Goal: Information Seeking & Learning: Learn about a topic

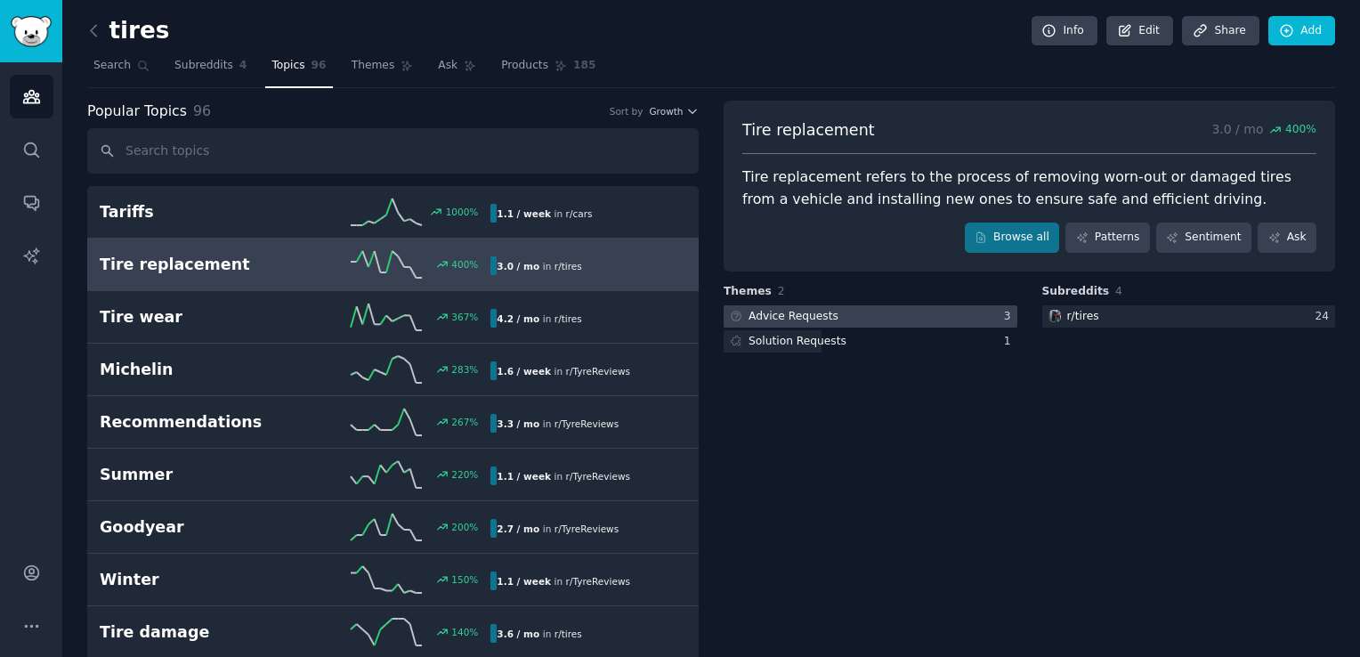
click at [861, 320] on div at bounding box center [870, 316] width 294 height 22
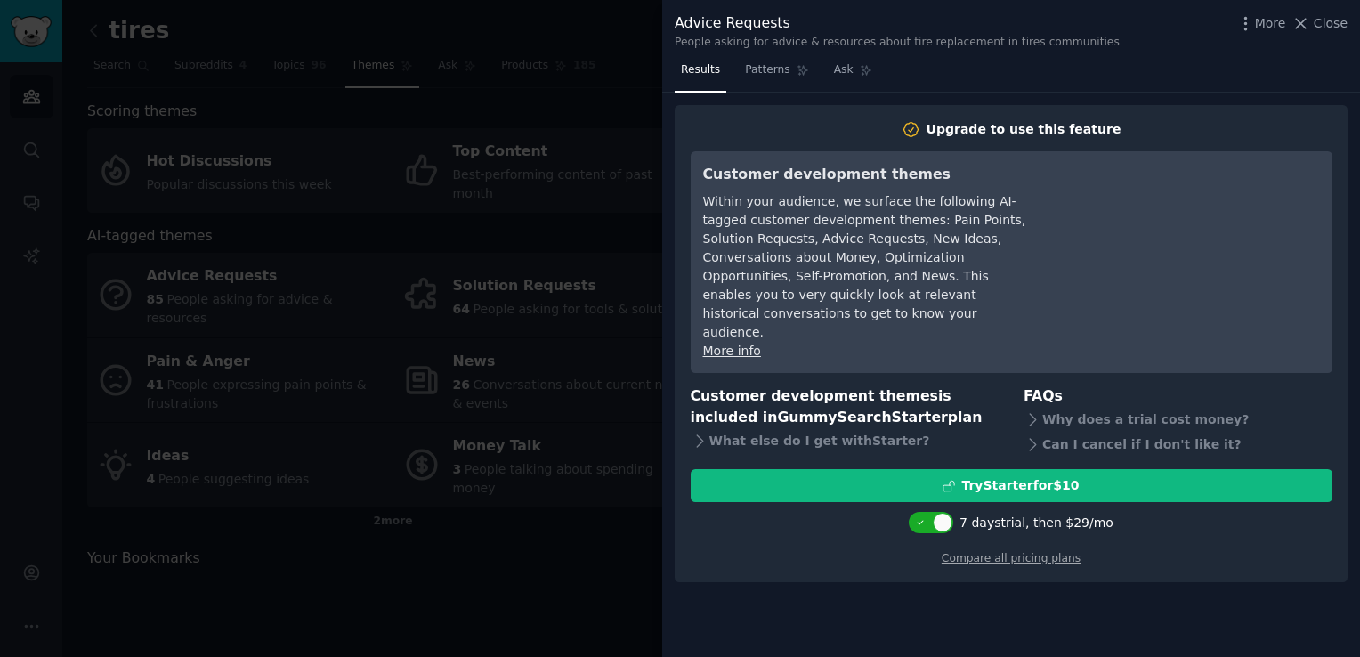
click at [536, 232] on div at bounding box center [680, 328] width 1360 height 657
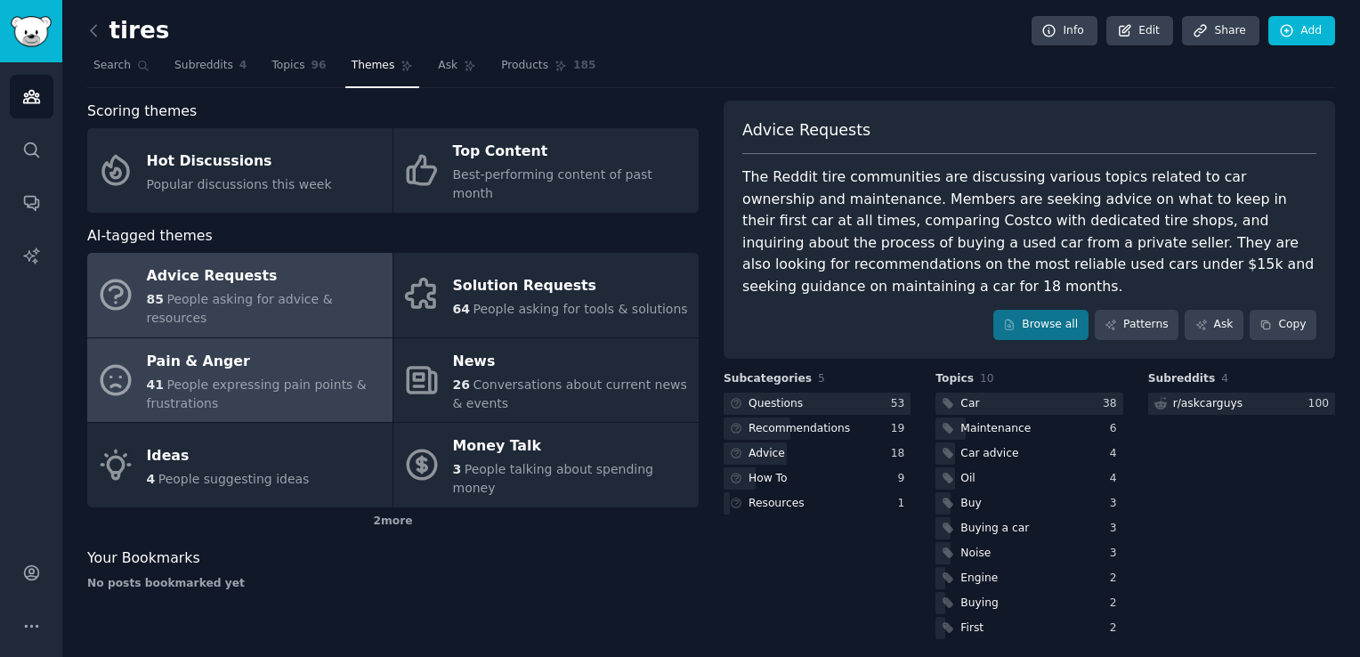
click at [286, 347] on div "Pain & Anger" at bounding box center [265, 361] width 237 height 28
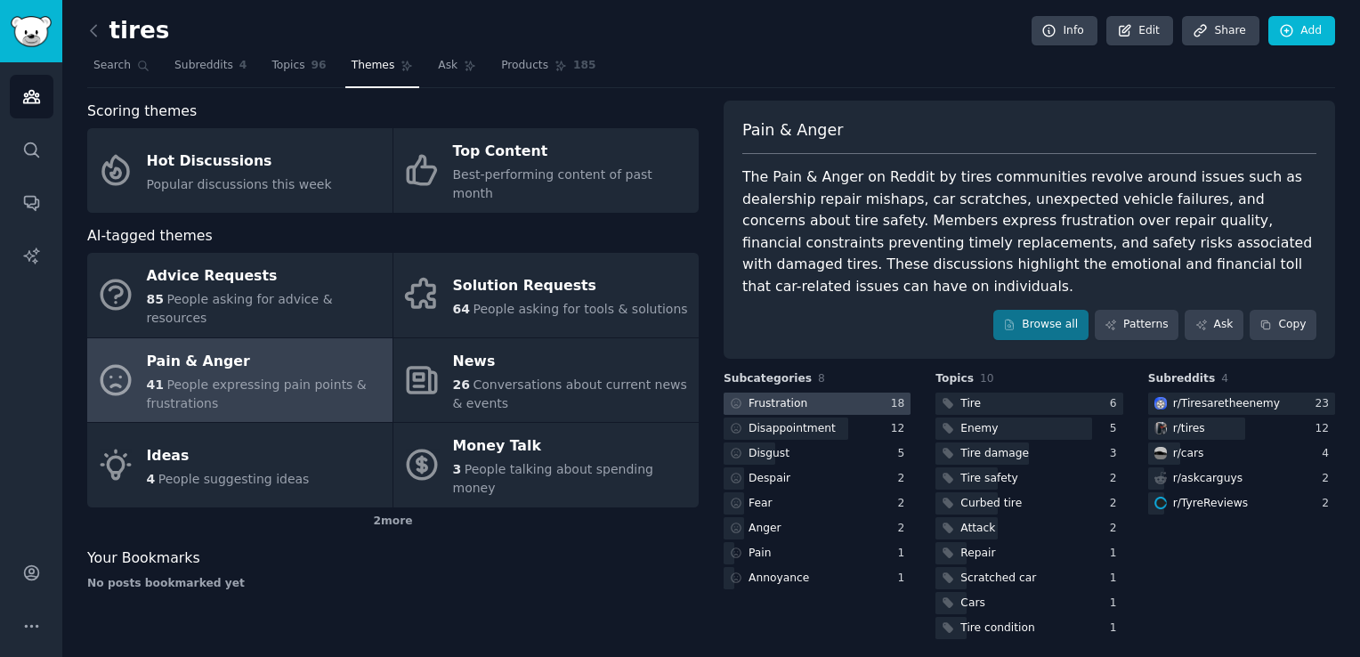
click at [874, 392] on div at bounding box center [816, 403] width 187 height 22
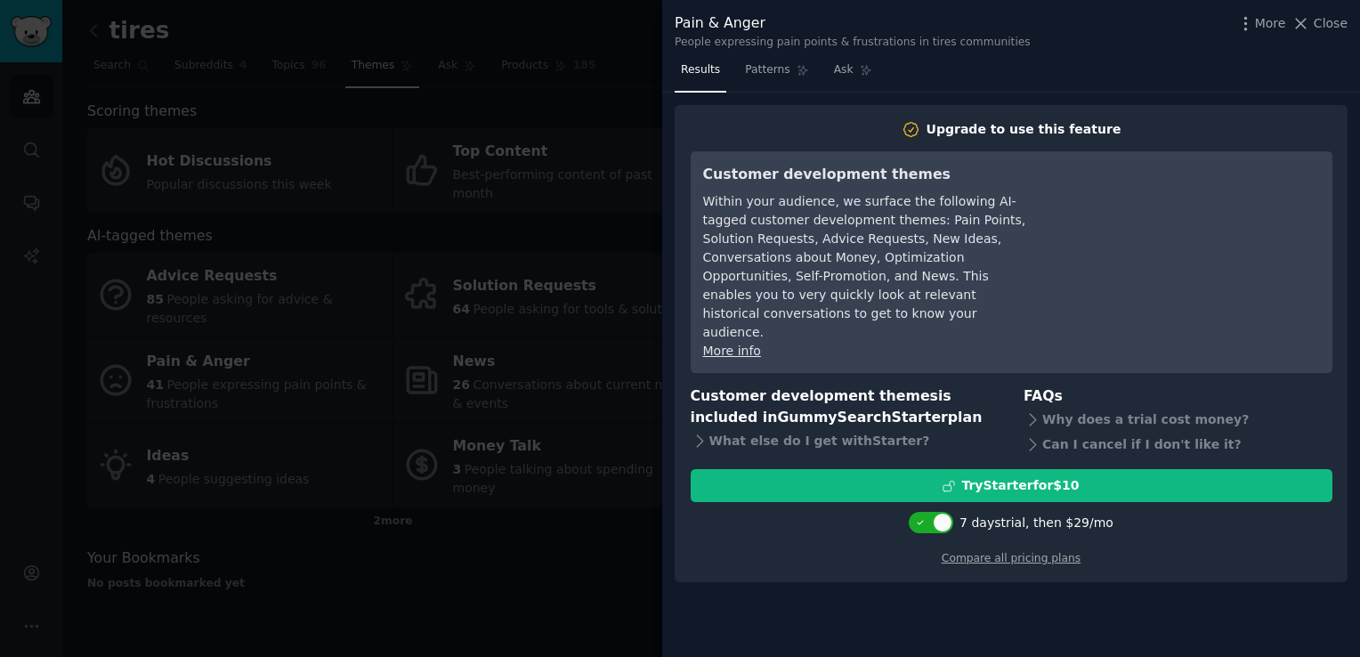
click at [601, 519] on div at bounding box center [680, 328] width 1360 height 657
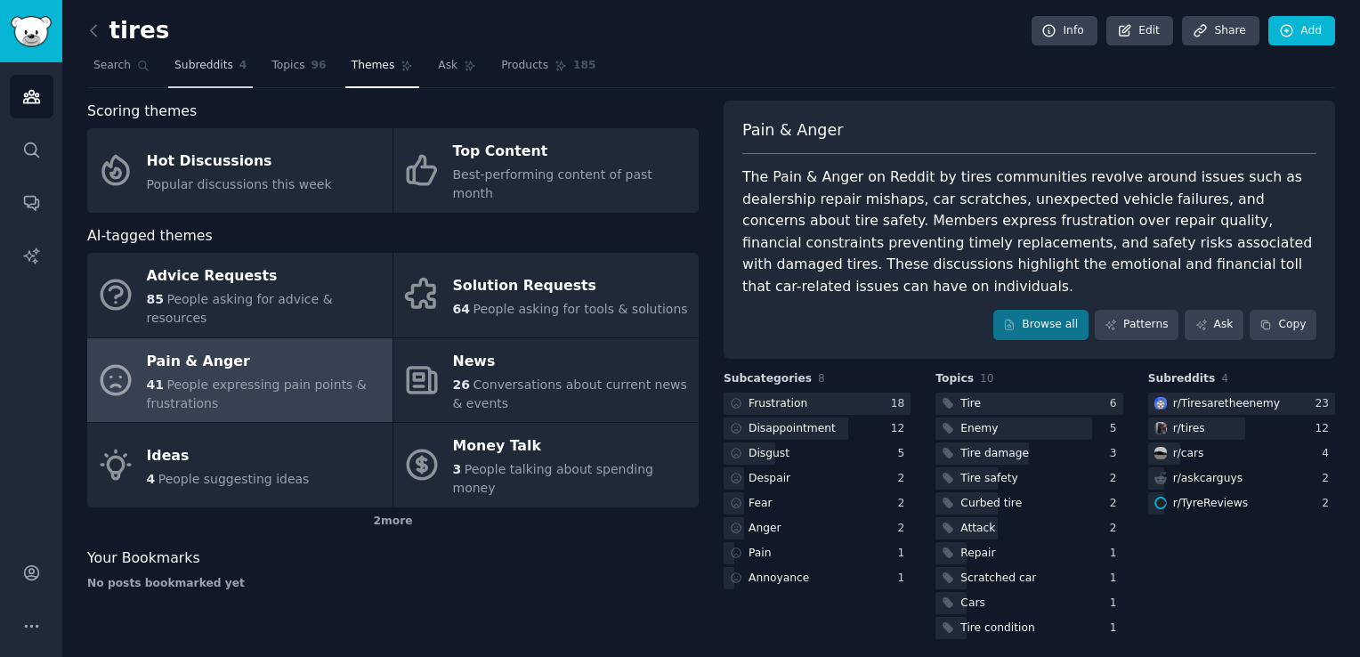
click at [199, 72] on span "Subreddits" at bounding box center [203, 66] width 59 height 16
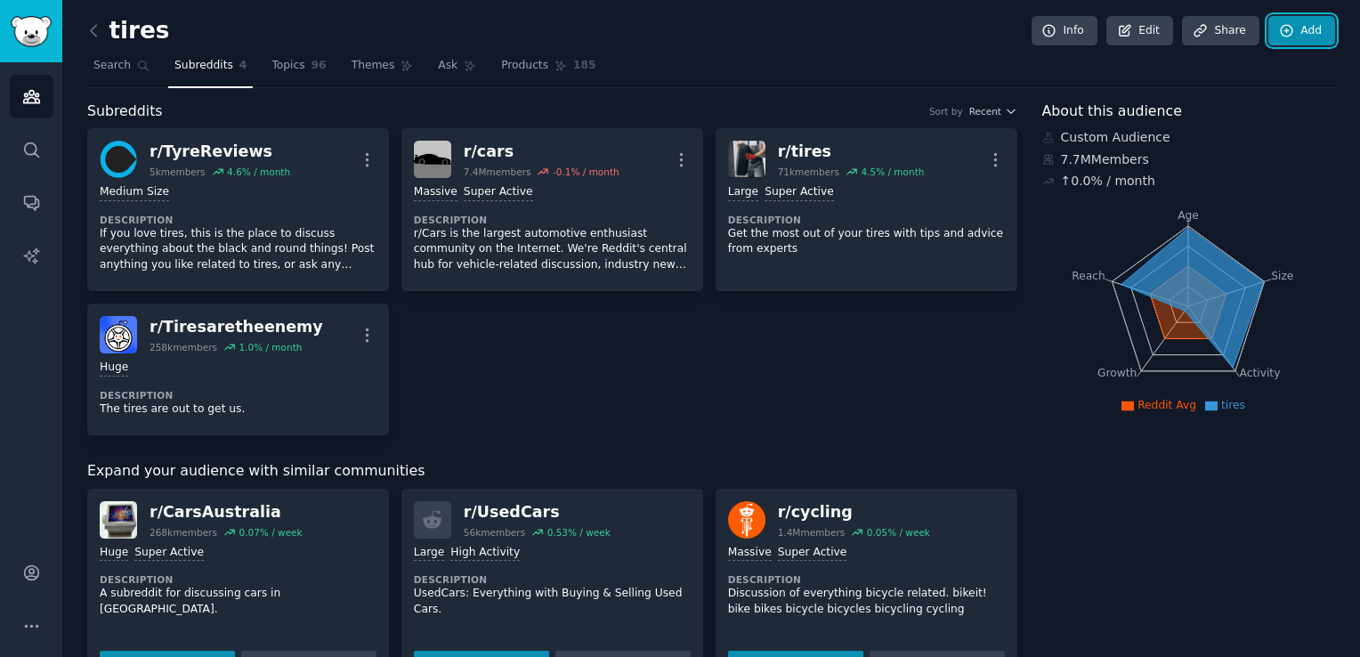
click at [1274, 34] on link "Add" at bounding box center [1301, 31] width 67 height 30
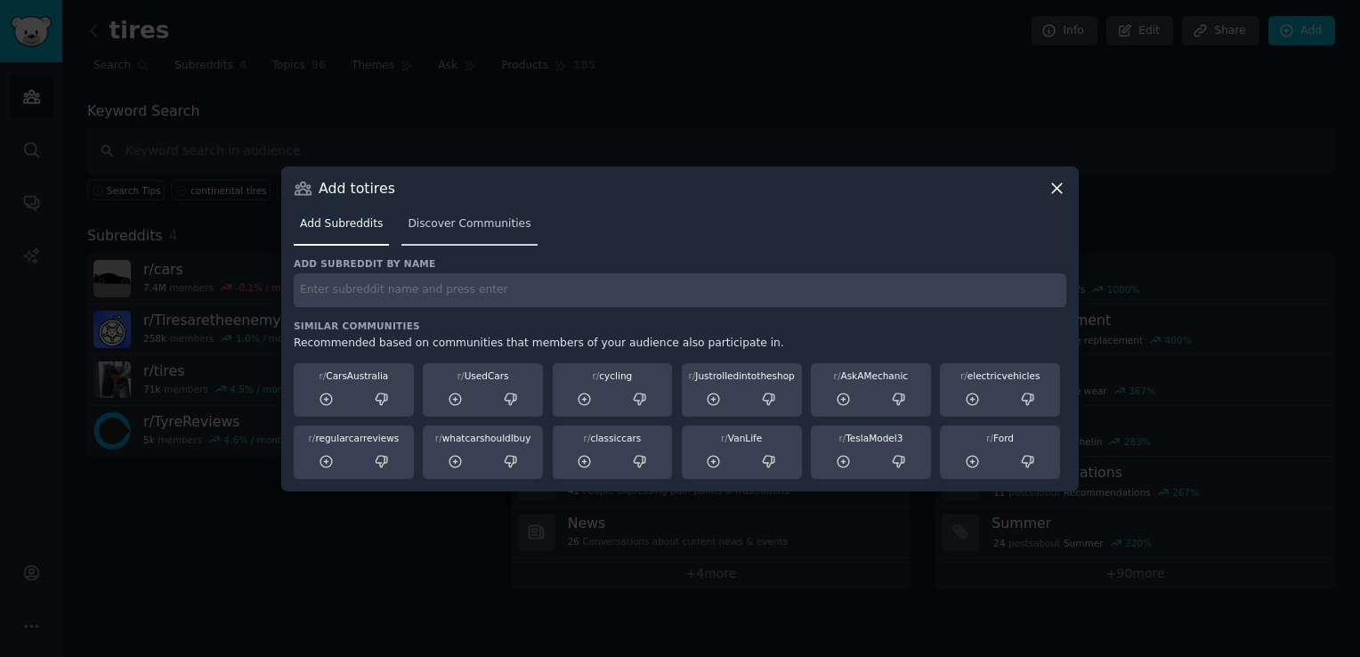
click at [480, 248] on div "Add Subreddits Discover Communities" at bounding box center [680, 228] width 772 height 61
click at [484, 219] on span "Discover Communities" at bounding box center [469, 224] width 123 height 16
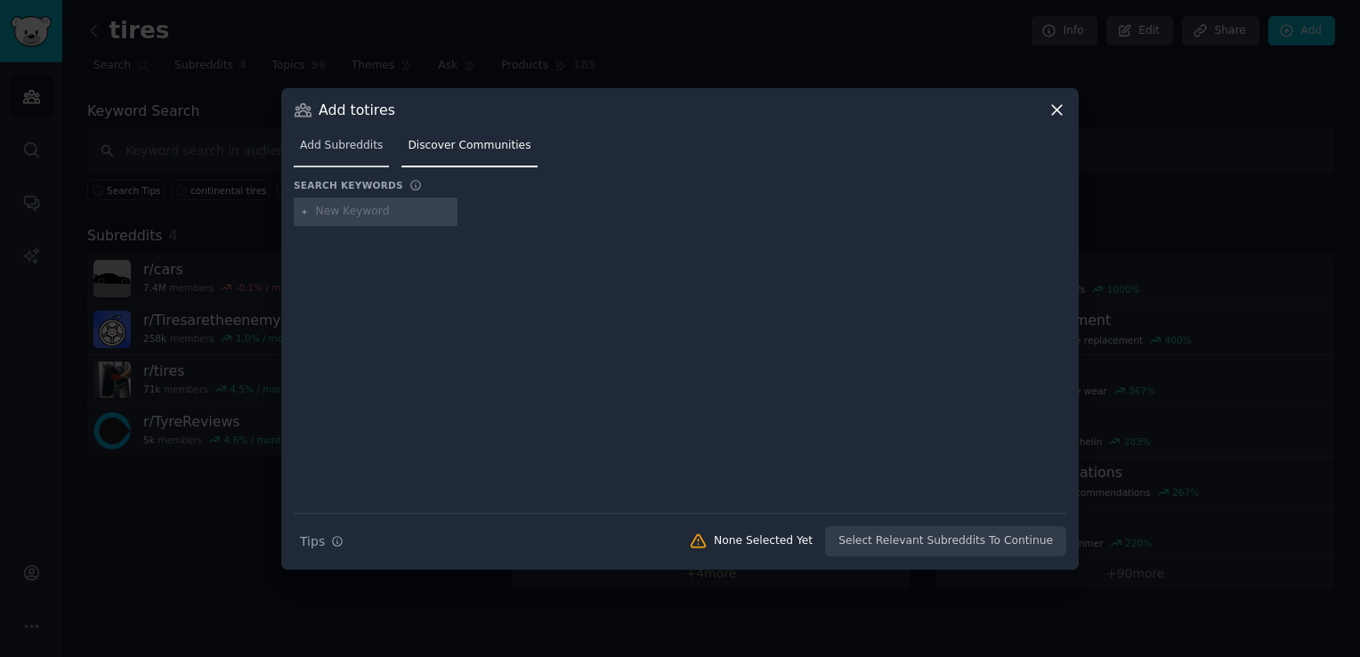
click at [331, 154] on link "Add Subreddits" at bounding box center [341, 150] width 95 height 36
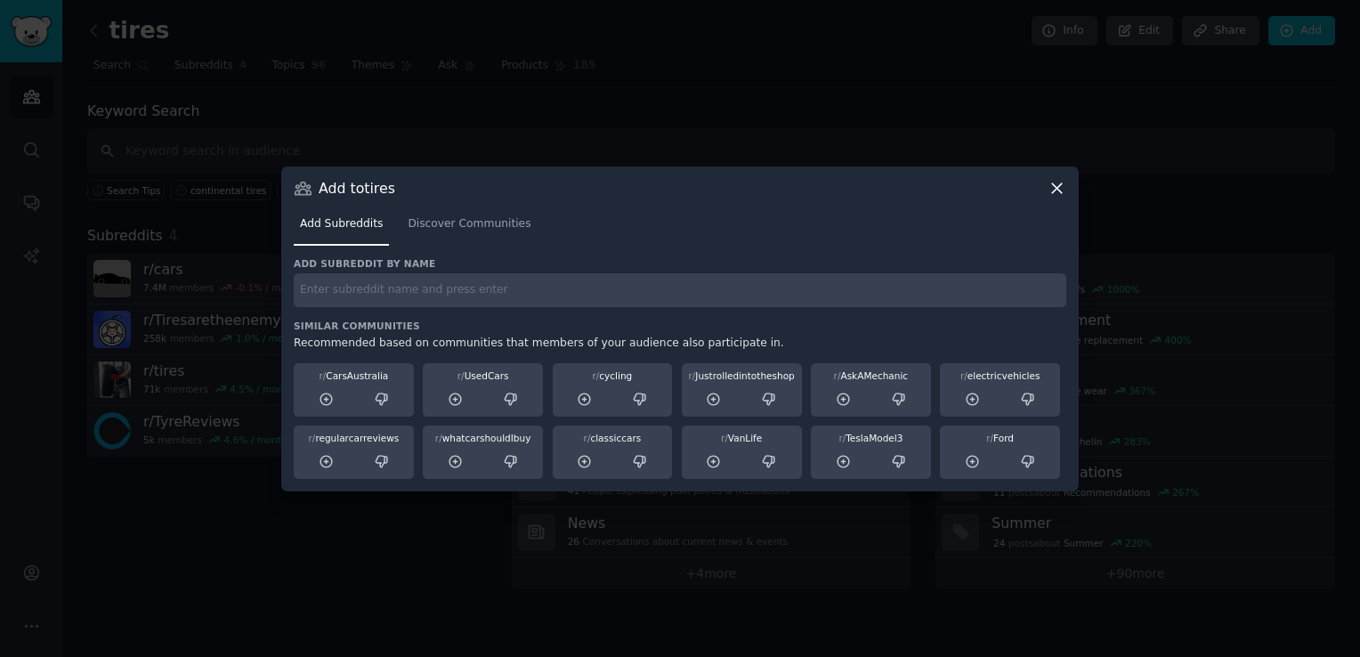
click at [1057, 189] on icon at bounding box center [1057, 188] width 10 height 10
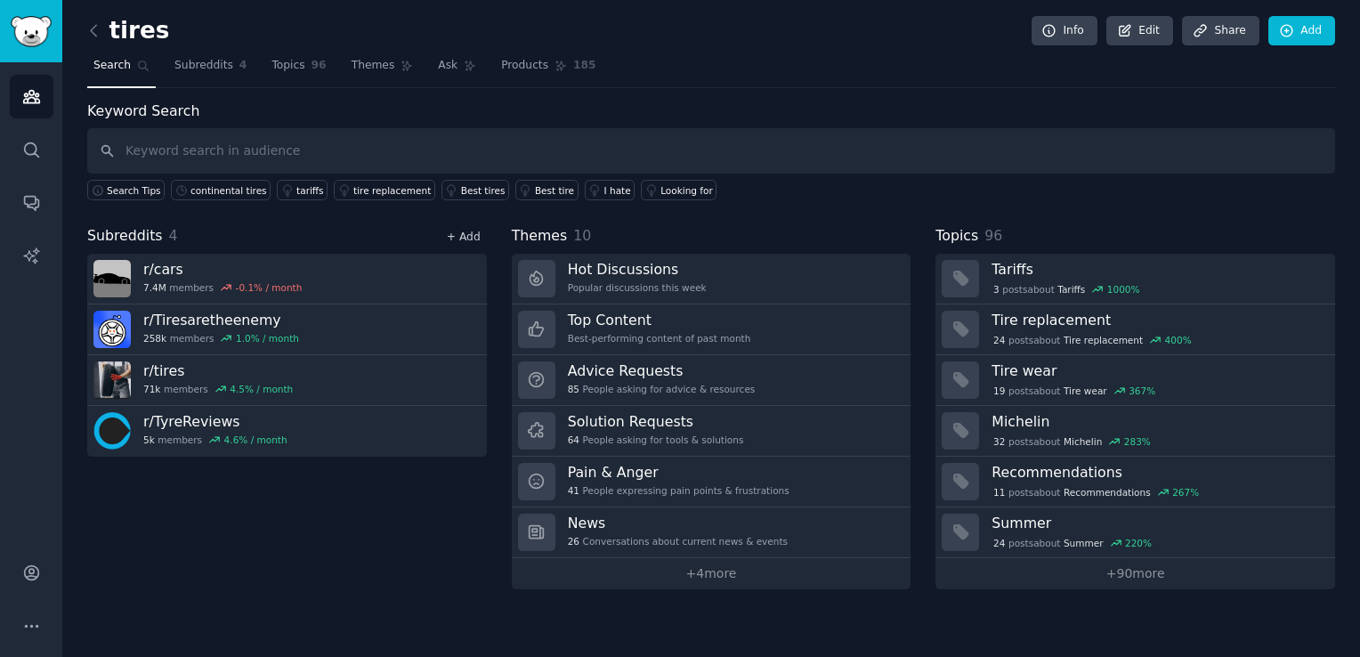
click at [464, 238] on link "+ Add" at bounding box center [464, 236] width 34 height 12
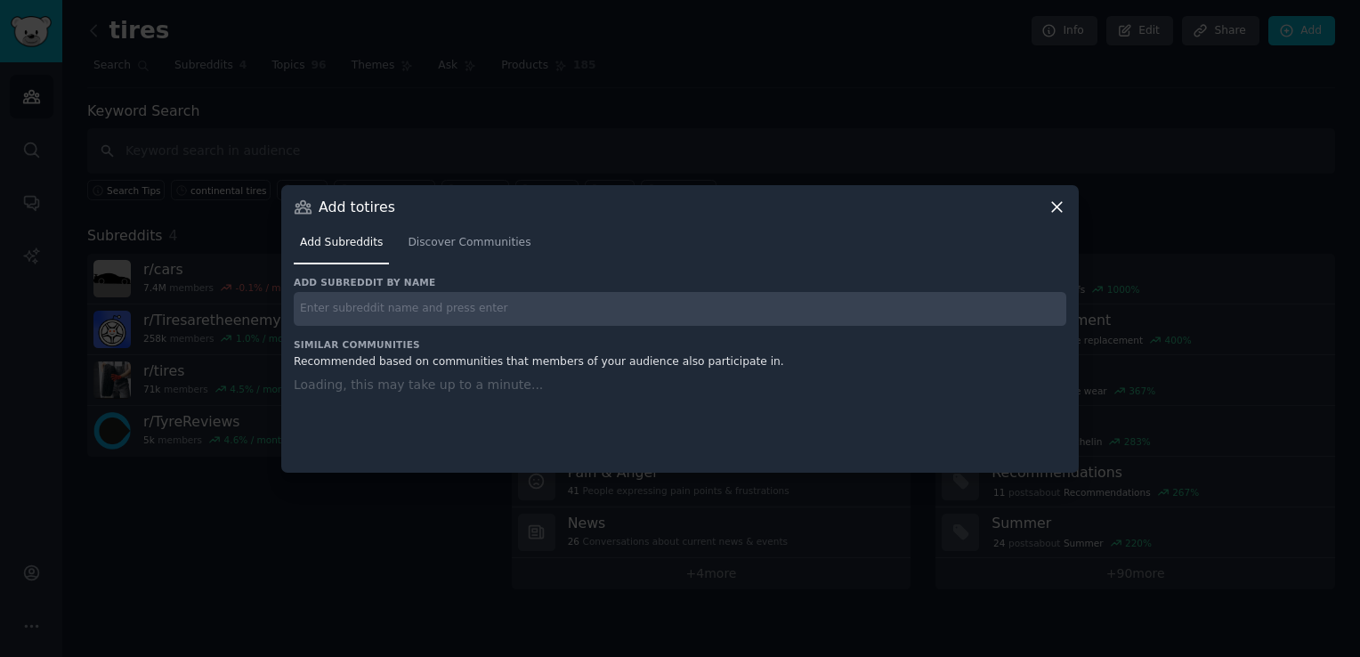
click at [491, 314] on input "text" at bounding box center [680, 309] width 772 height 35
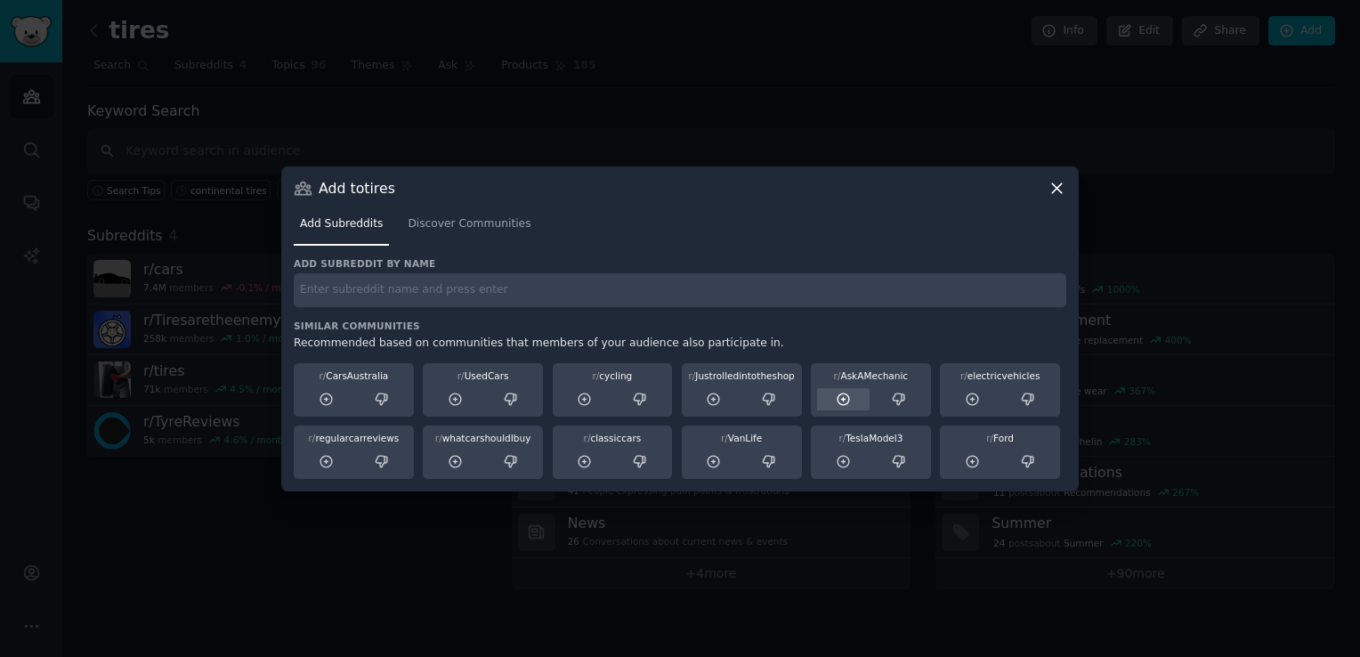
click at [840, 401] on icon at bounding box center [843, 400] width 16 height 16
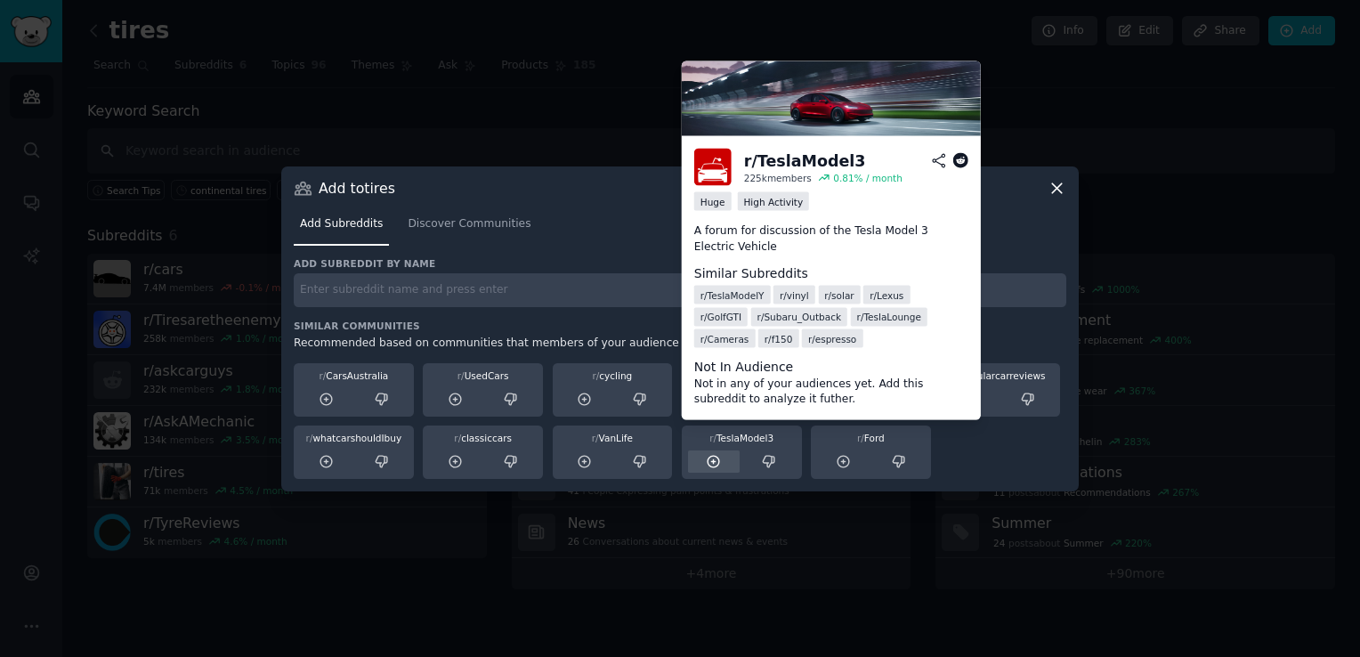
click at [716, 462] on icon at bounding box center [714, 462] width 16 height 16
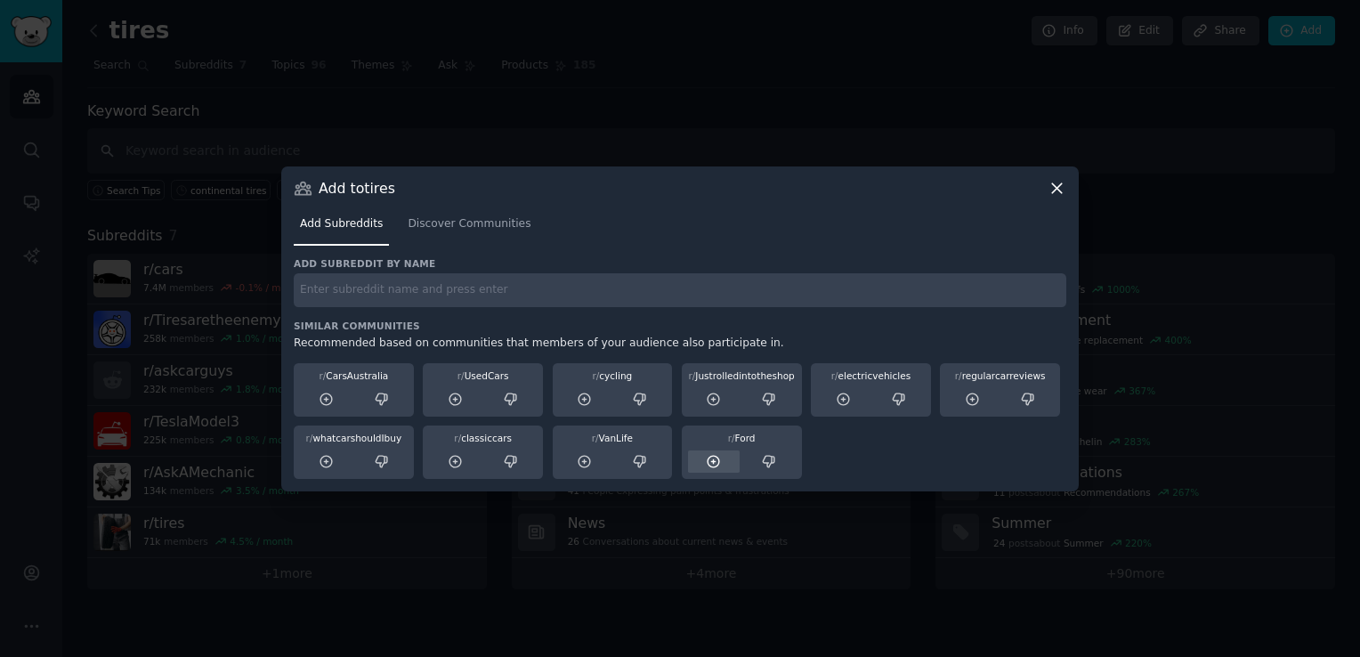
click at [715, 464] on icon at bounding box center [714, 462] width 16 height 16
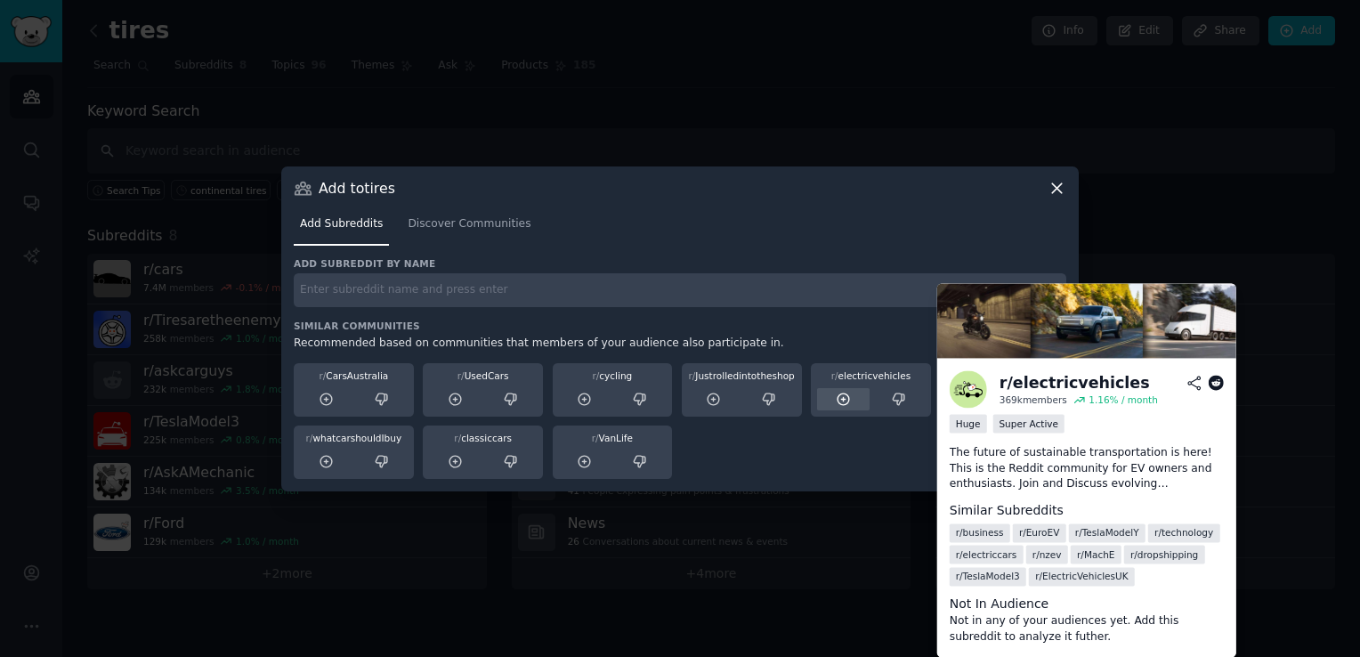
click at [860, 404] on div at bounding box center [843, 399] width 52 height 22
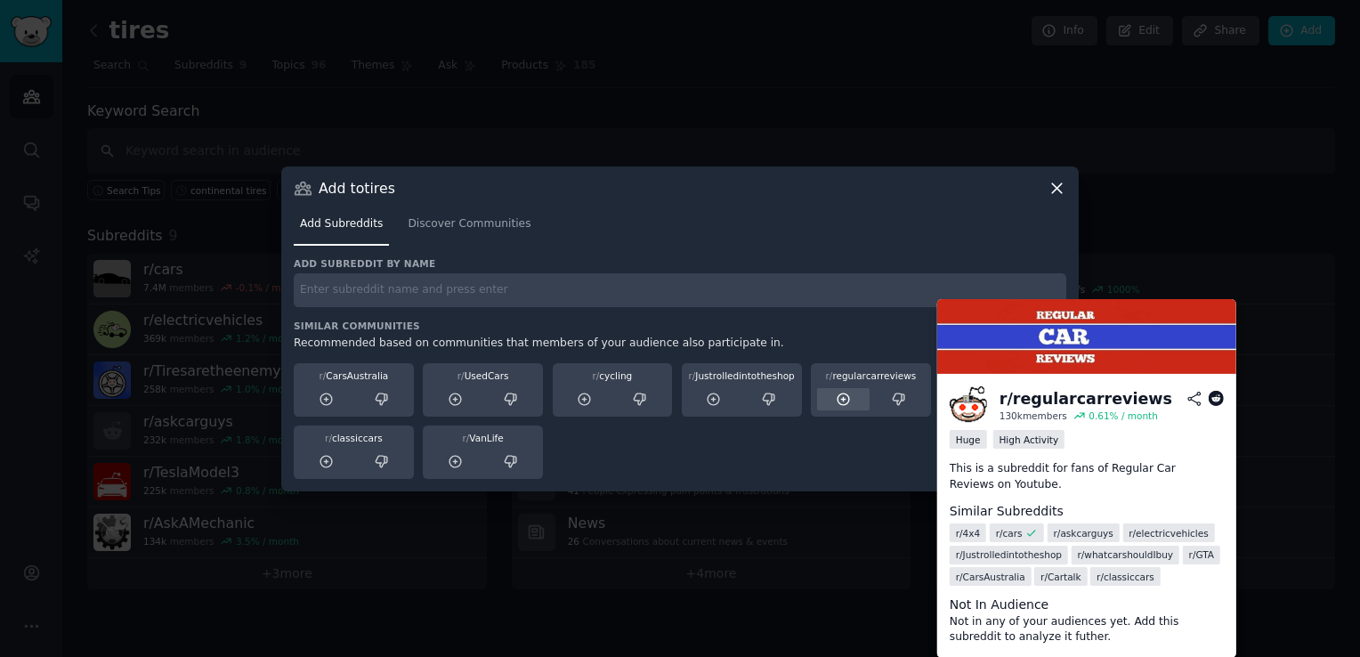
click at [850, 402] on icon at bounding box center [843, 400] width 16 height 16
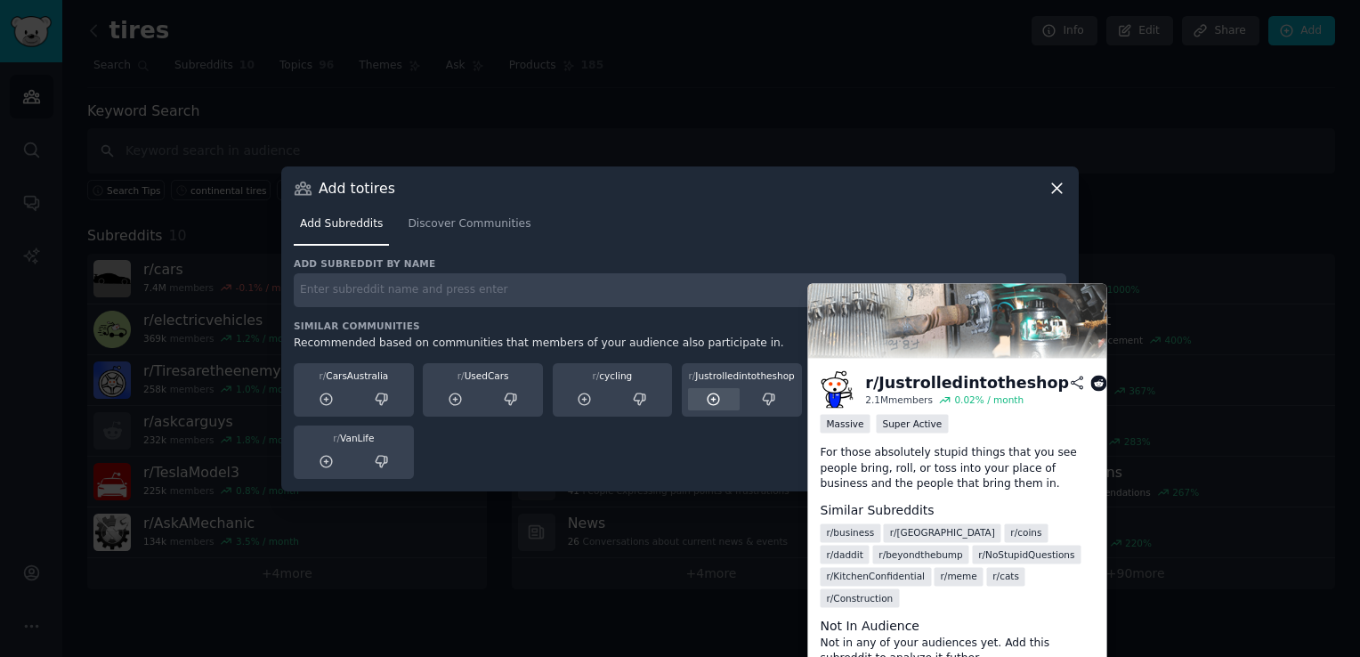
click at [723, 398] on div at bounding box center [714, 399] width 52 height 22
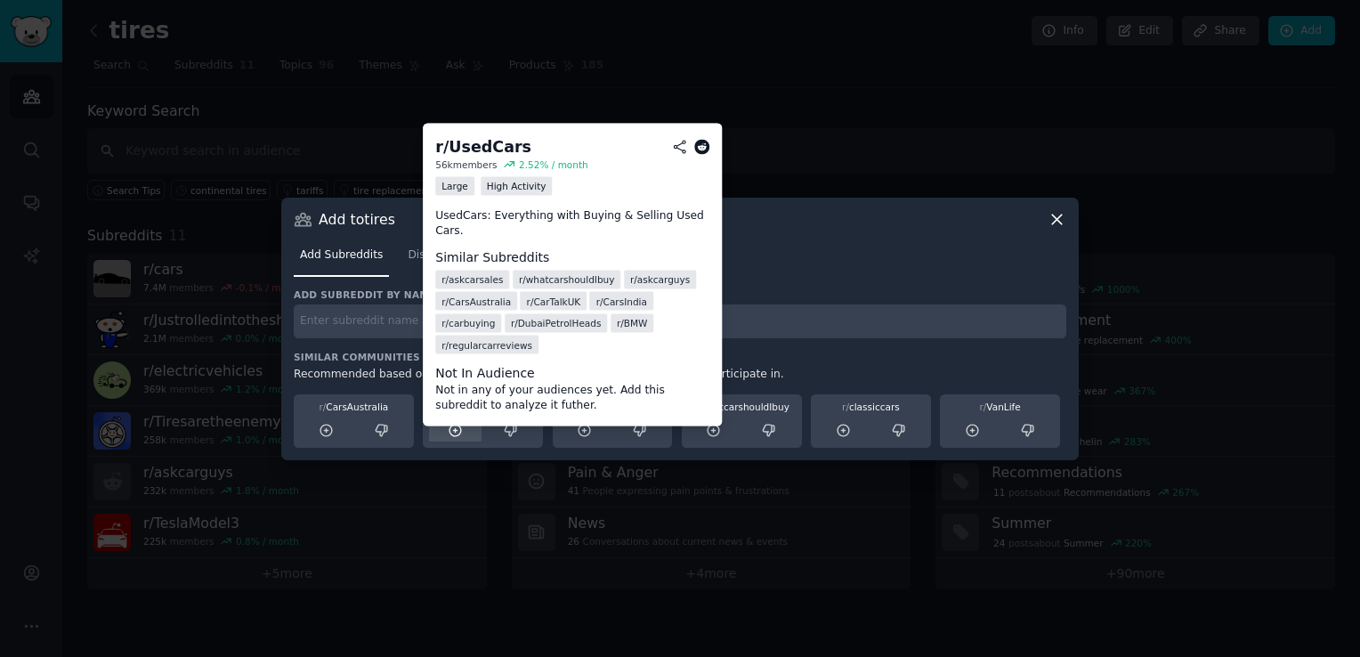
click at [461, 434] on icon at bounding box center [456, 431] width 16 height 16
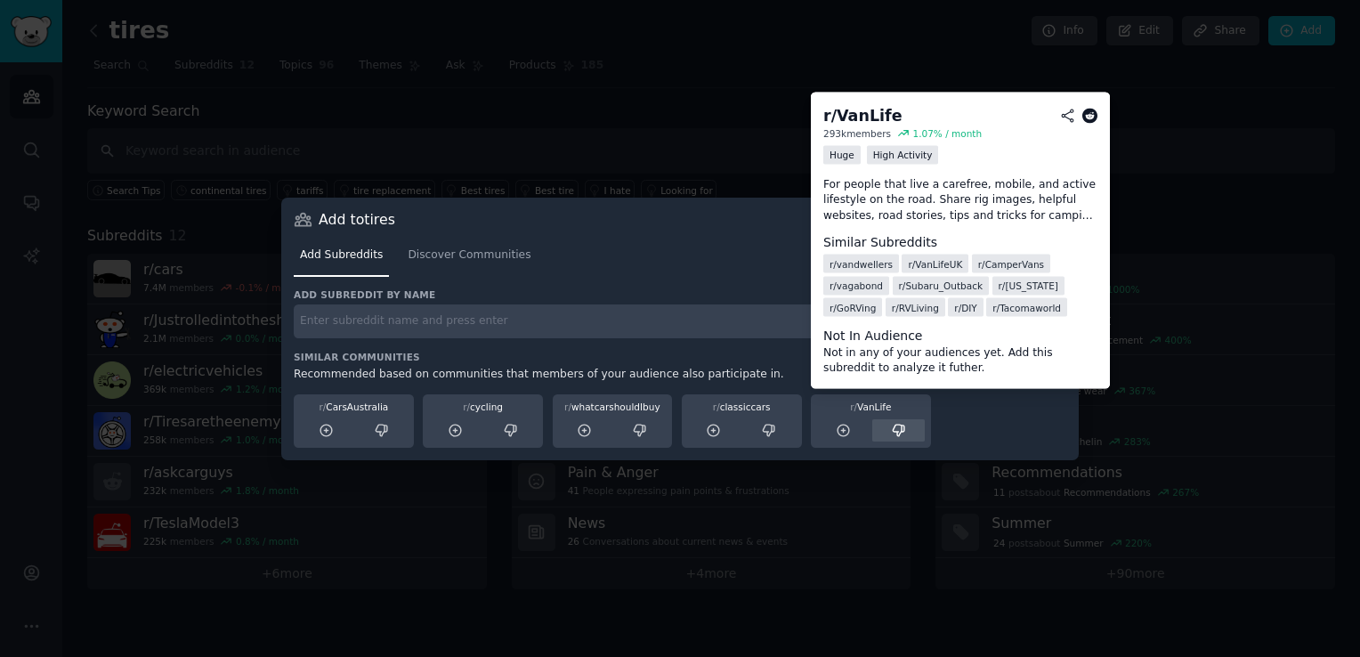
click at [895, 427] on icon at bounding box center [899, 431] width 16 height 16
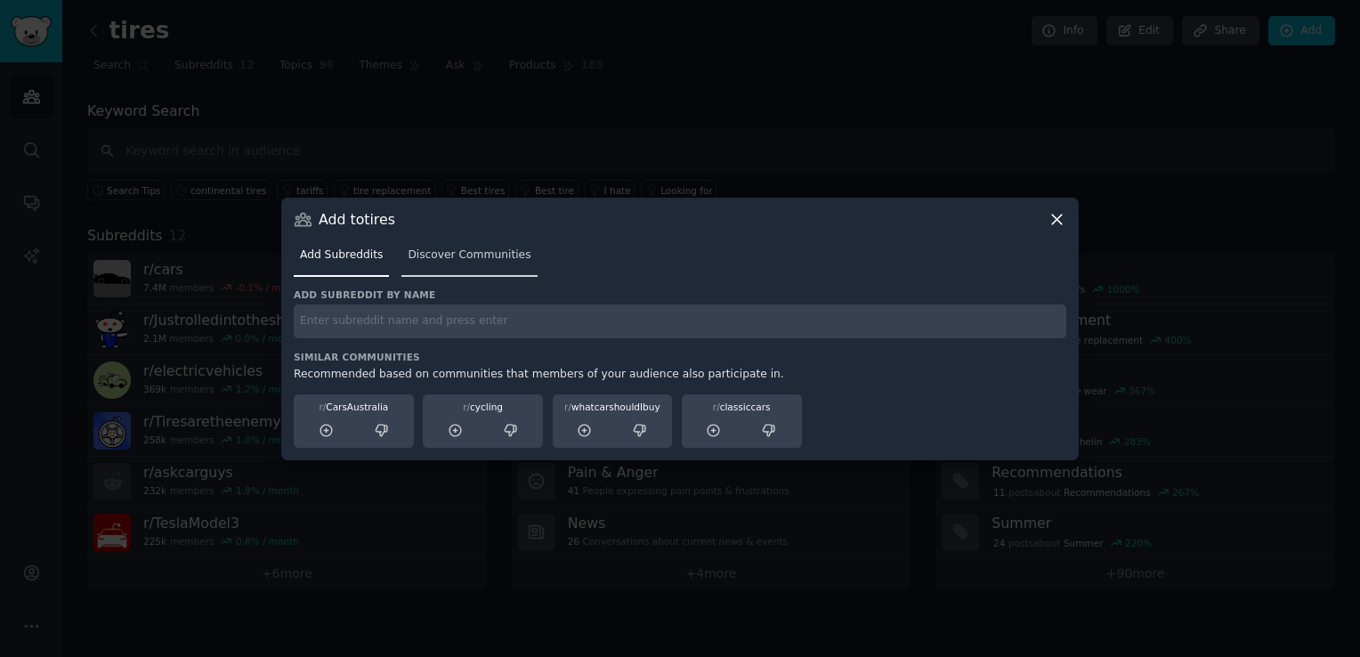
click at [488, 262] on span "Discover Communities" at bounding box center [469, 255] width 123 height 16
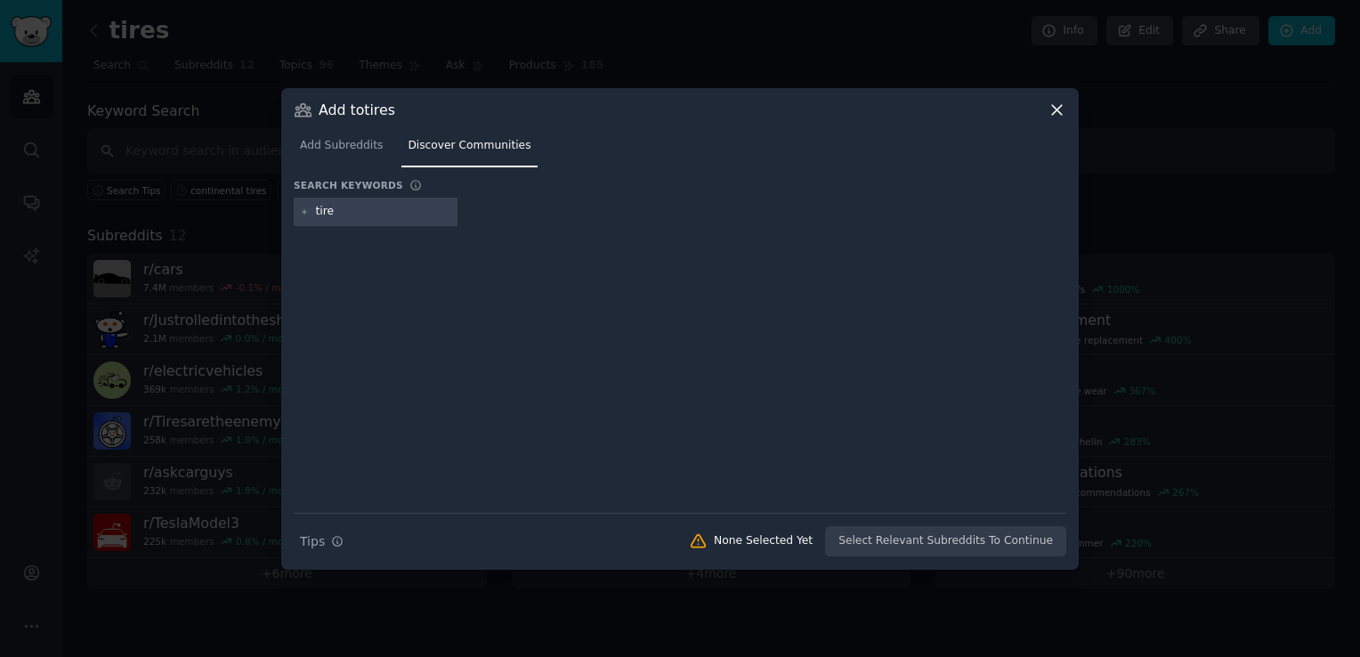
type input "tires"
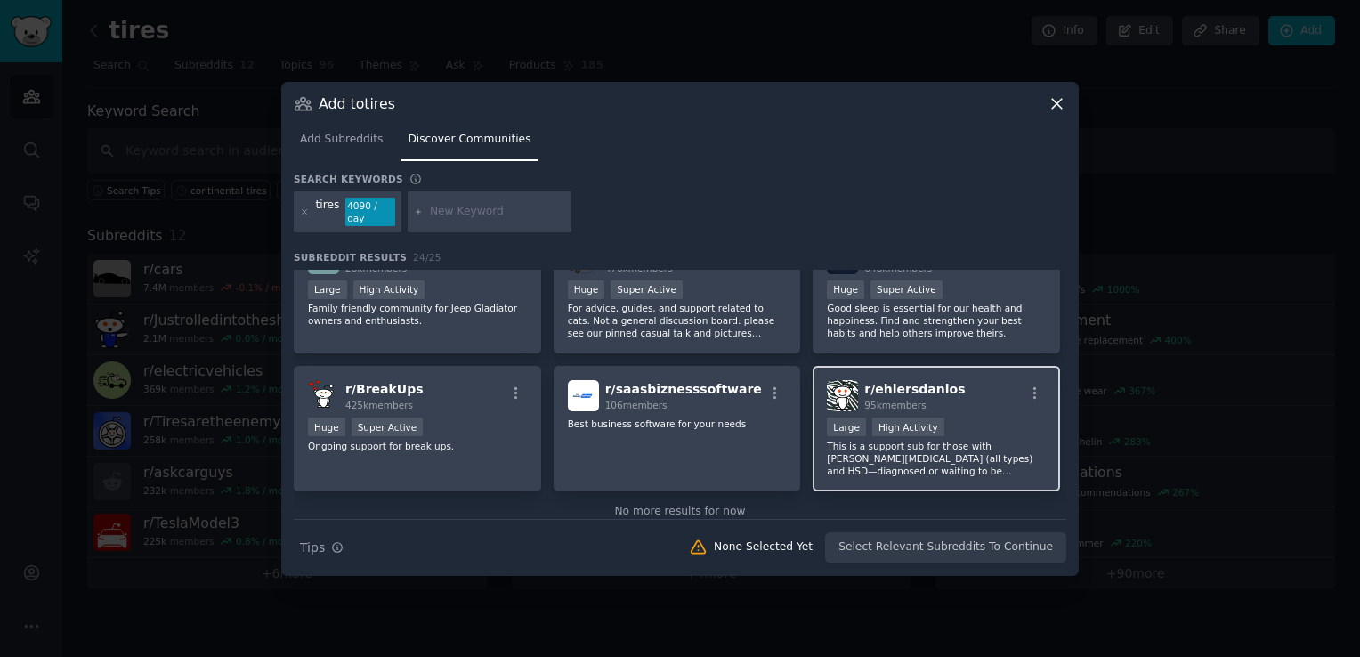
scroll to position [882, 0]
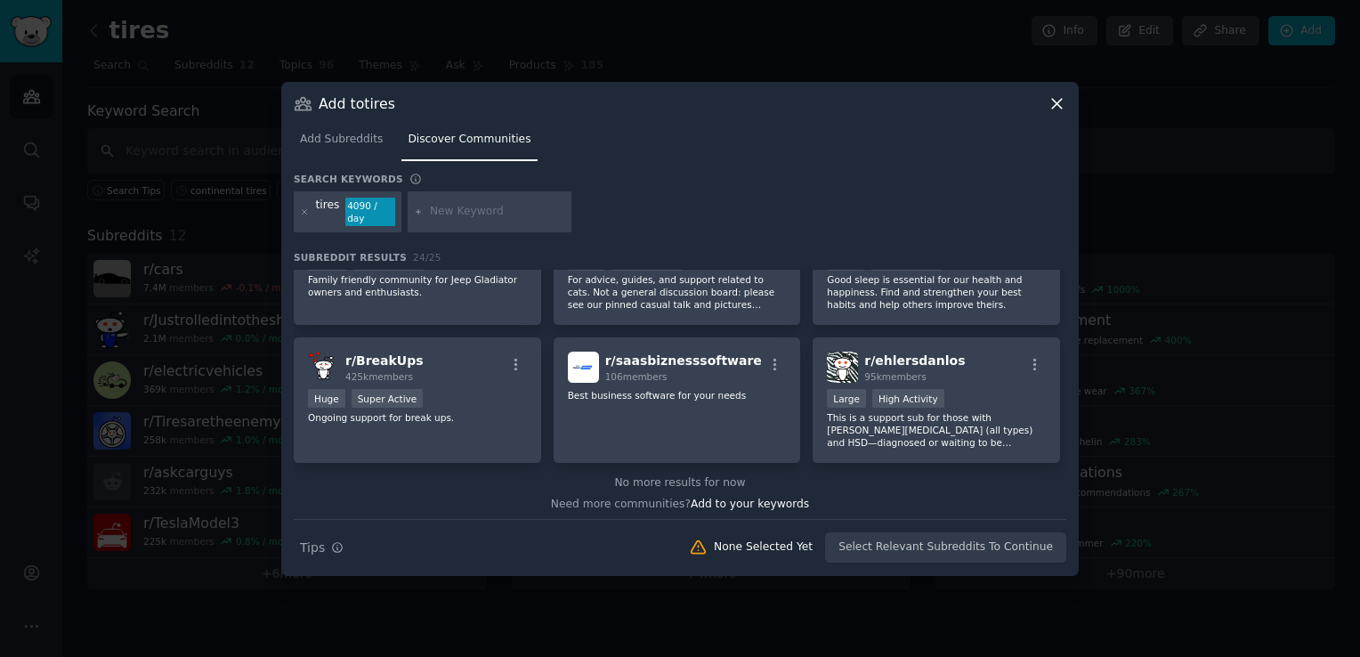
click at [1054, 109] on icon at bounding box center [1057, 104] width 10 height 10
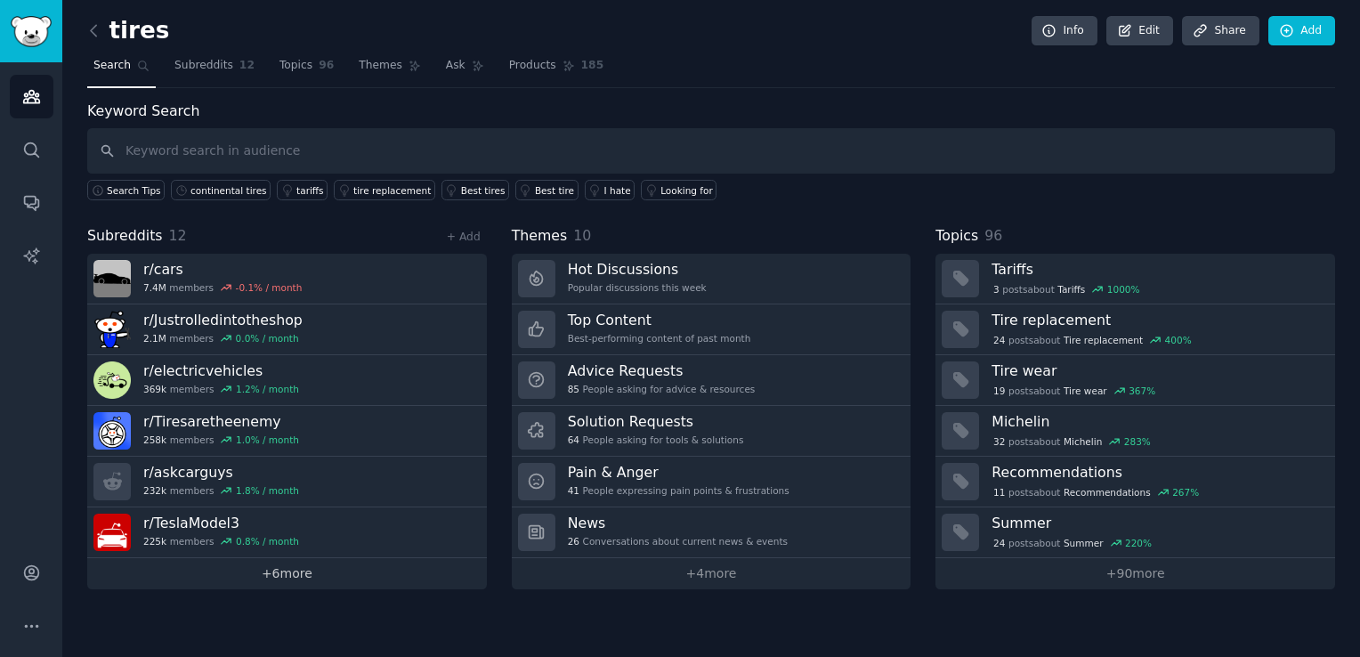
click at [324, 577] on link "+ 6 more" at bounding box center [287, 573] width 400 height 31
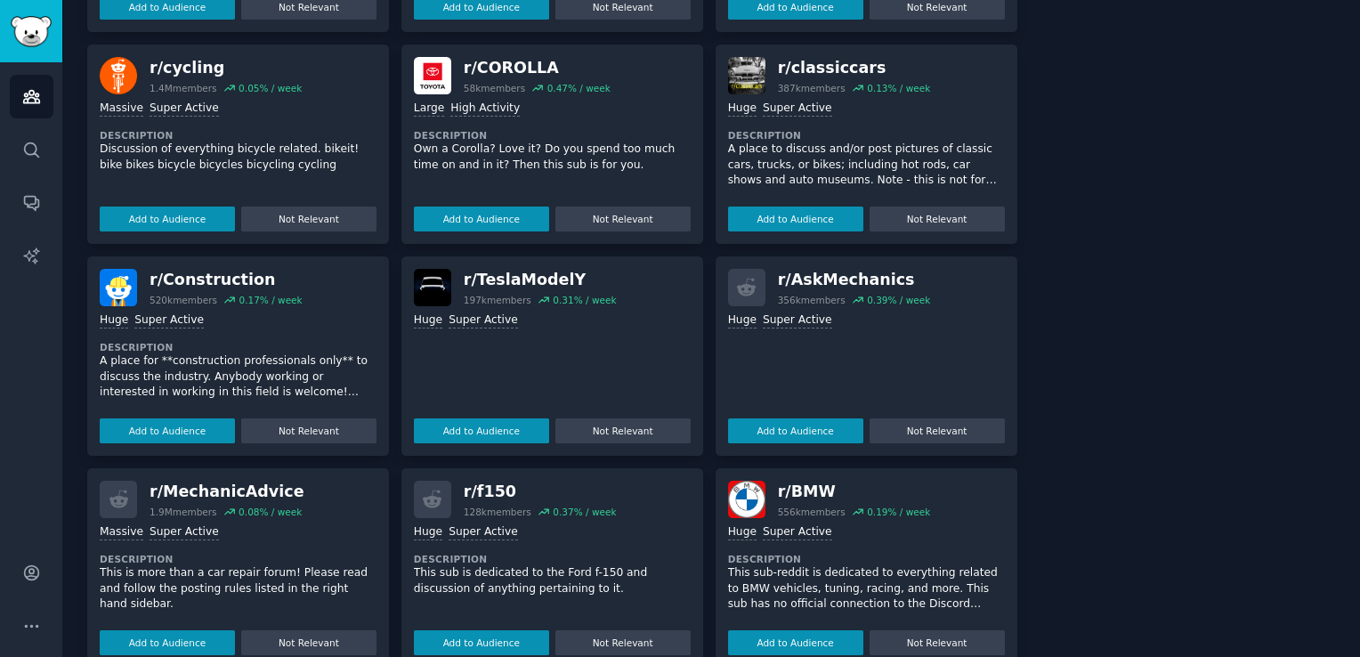
scroll to position [1070, 0]
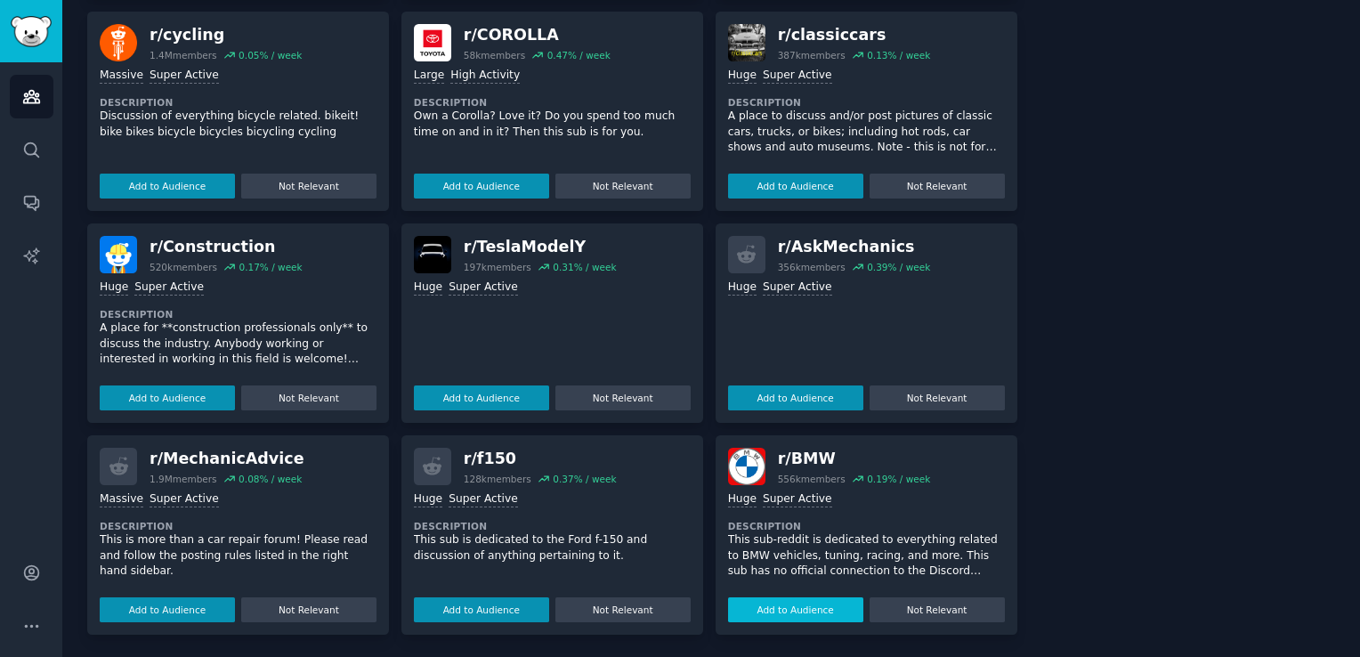
click at [803, 602] on button "Add to Audience" at bounding box center [795, 609] width 135 height 25
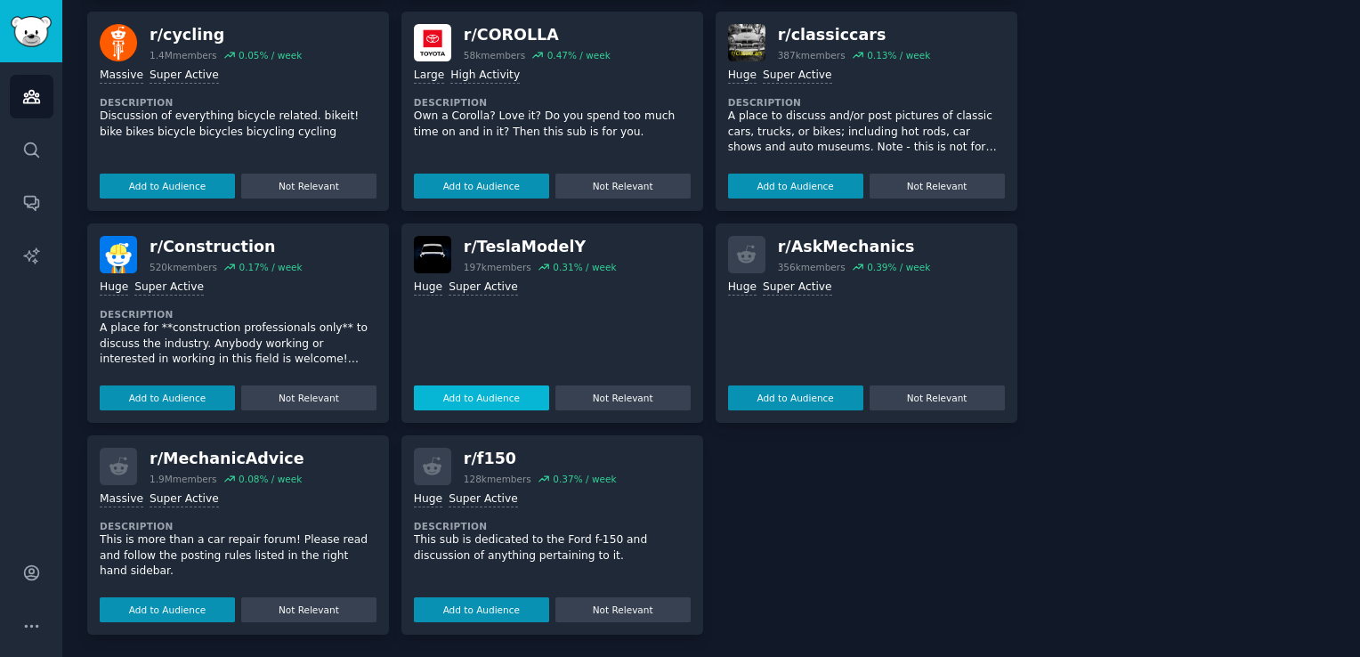
click at [486, 400] on button "Add to Audience" at bounding box center [481, 397] width 135 height 25
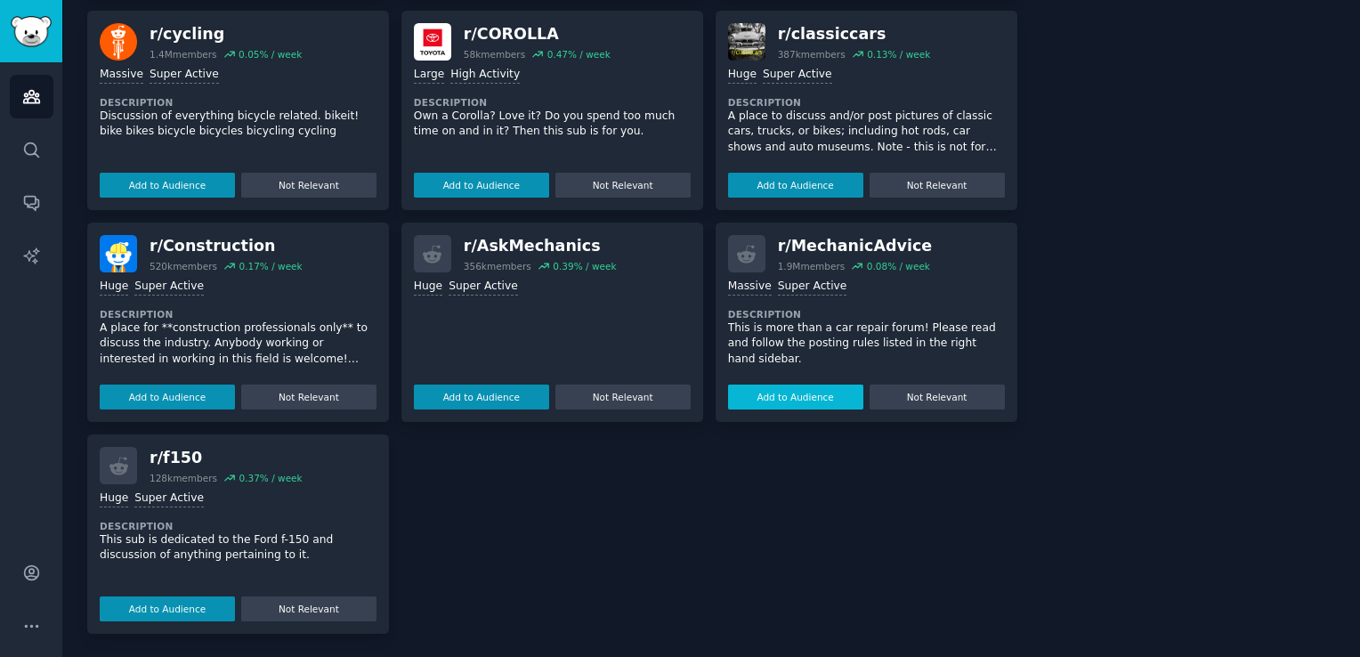
scroll to position [1230, 0]
click at [772, 398] on button "Add to Audience" at bounding box center [795, 397] width 135 height 25
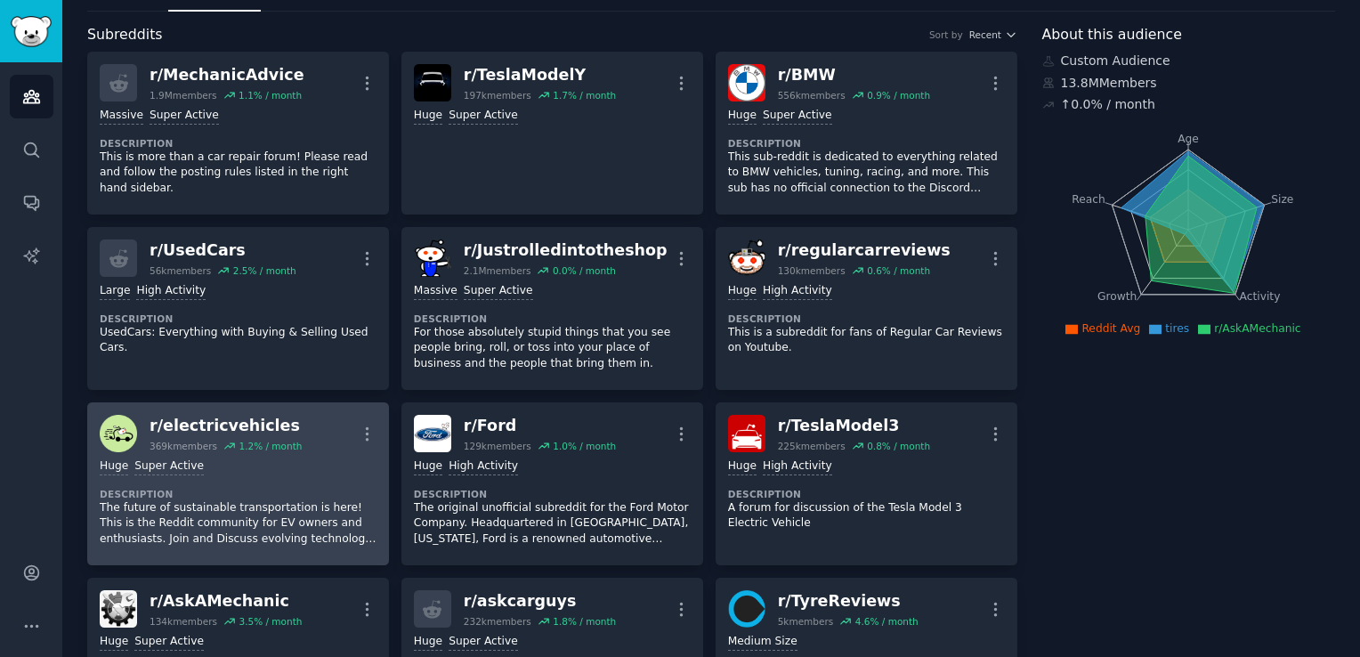
scroll to position [0, 0]
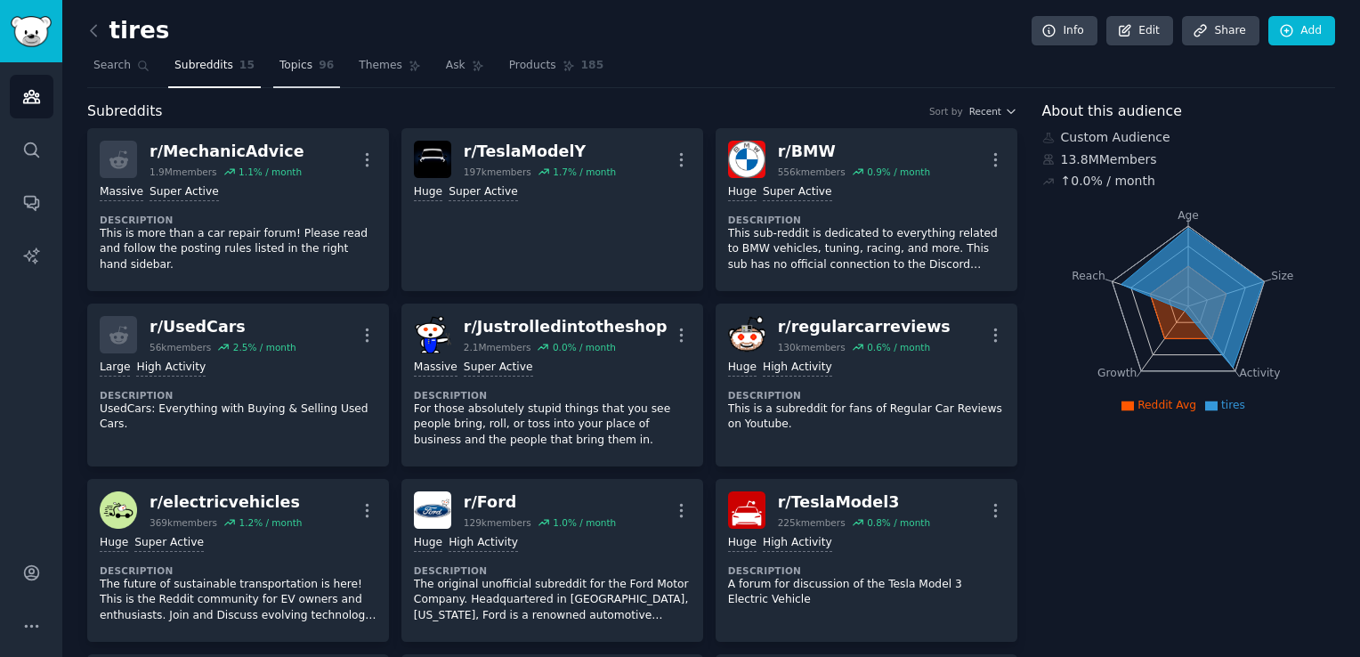
click at [319, 66] on span "96" at bounding box center [326, 66] width 15 height 16
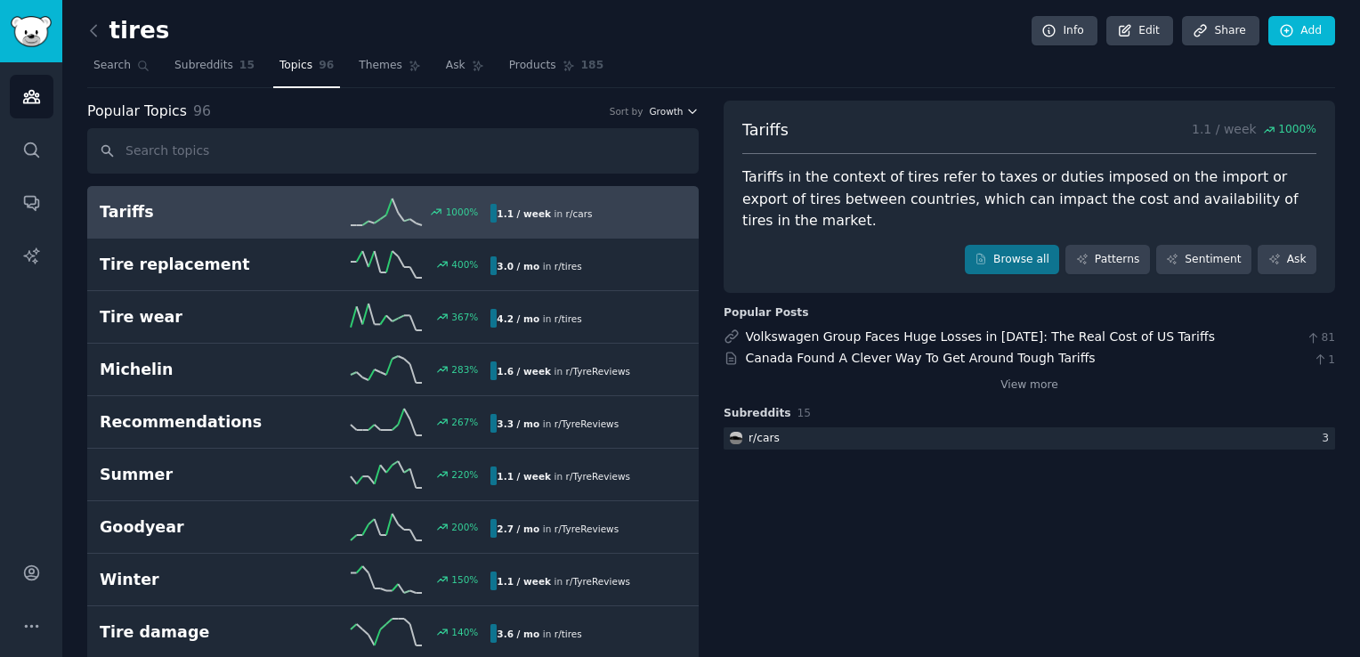
click at [680, 107] on span "Growth" at bounding box center [666, 111] width 34 height 12
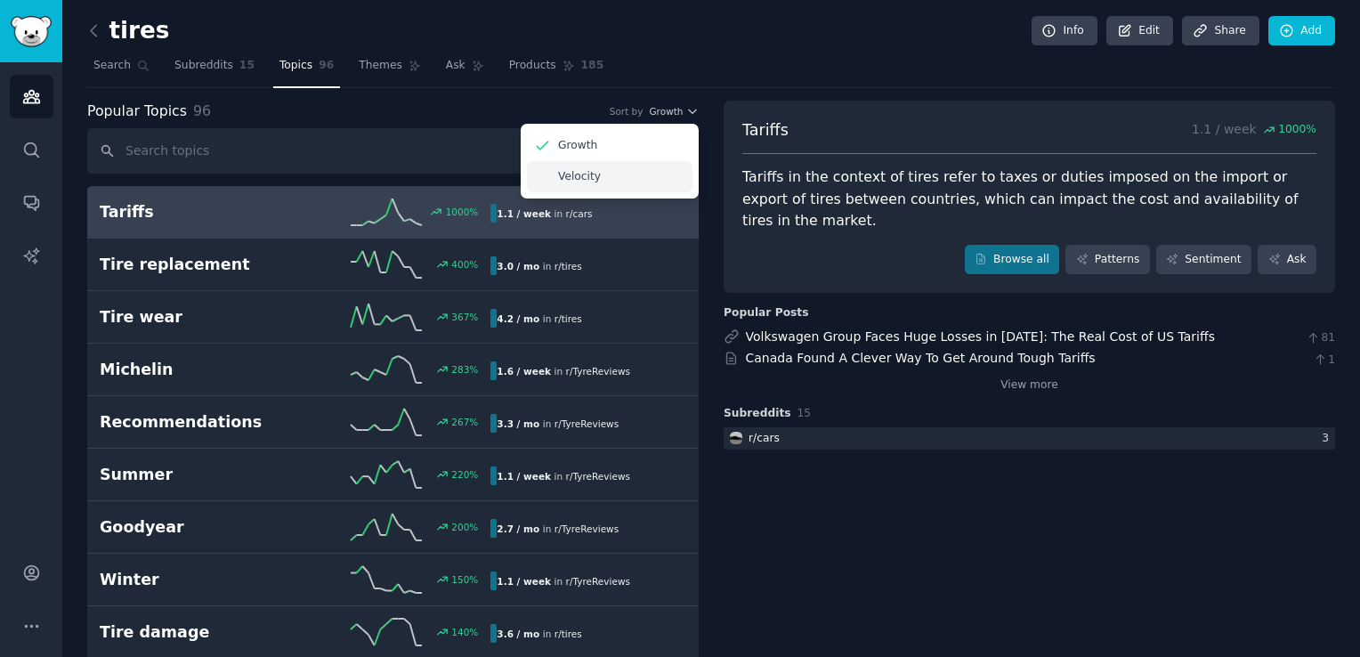
click at [630, 182] on div "Velocity" at bounding box center [609, 176] width 165 height 31
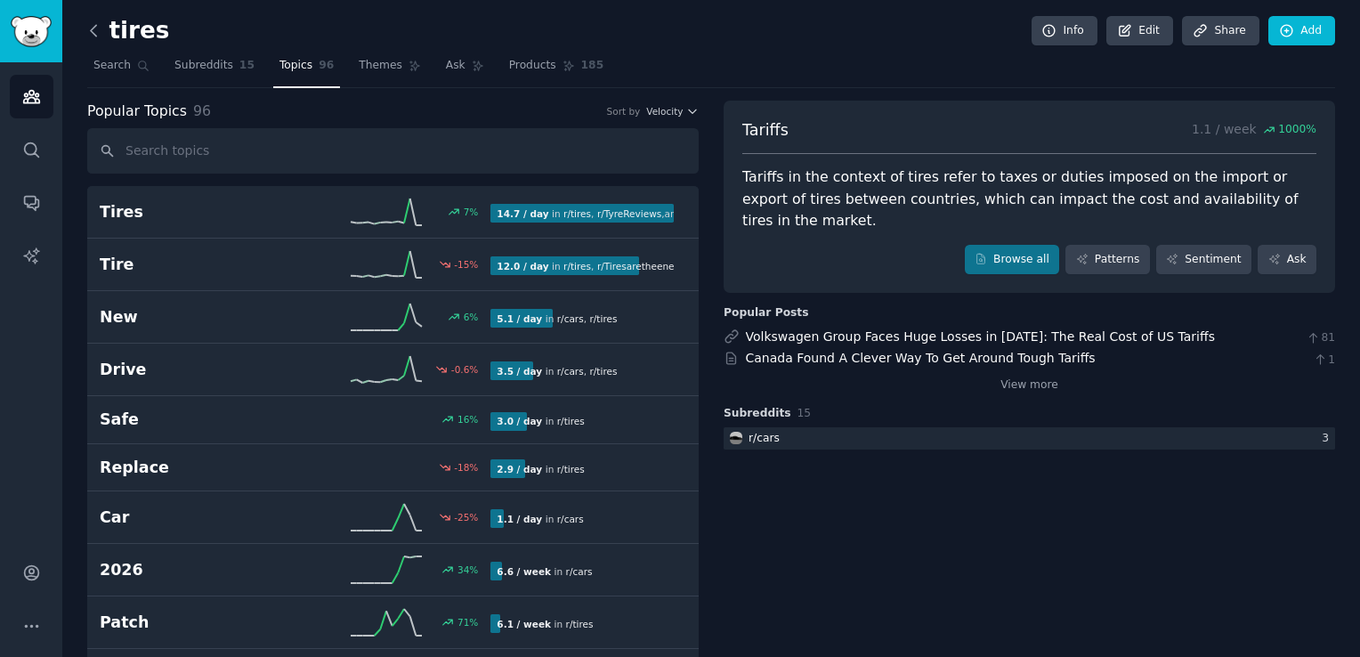
click at [95, 30] on icon at bounding box center [94, 30] width 19 height 19
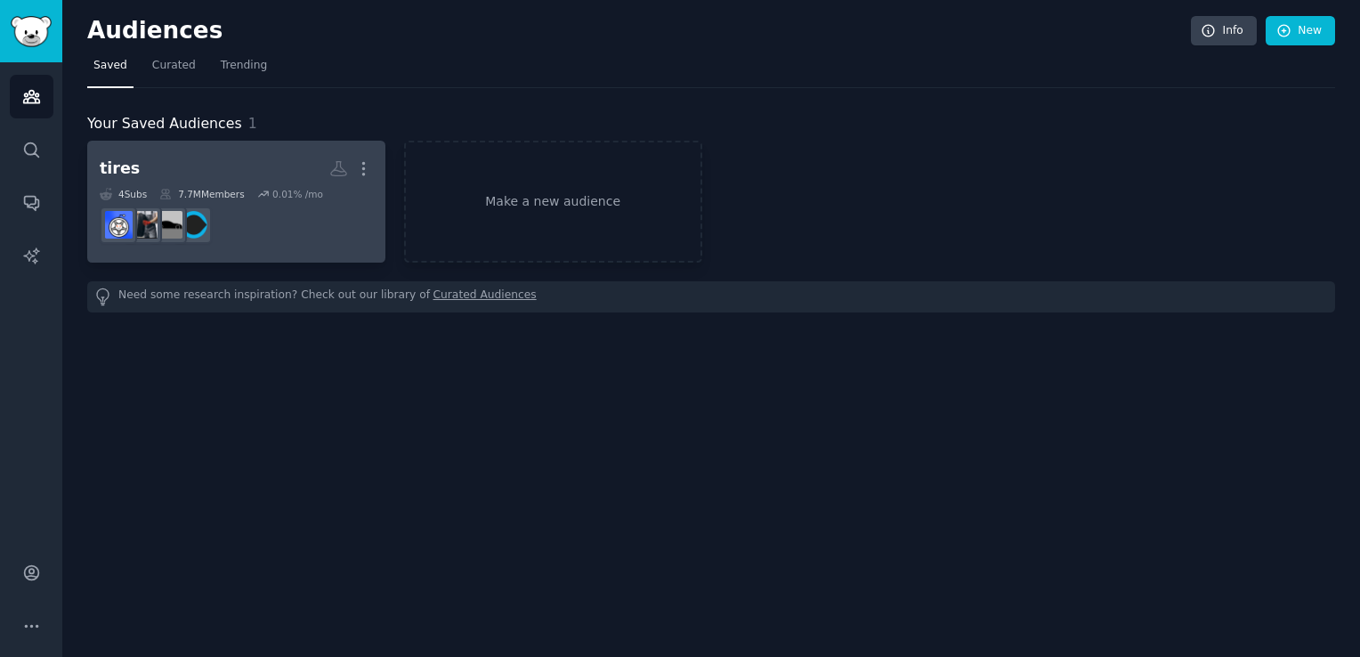
click at [246, 169] on h2 "tires More" at bounding box center [236, 168] width 273 height 31
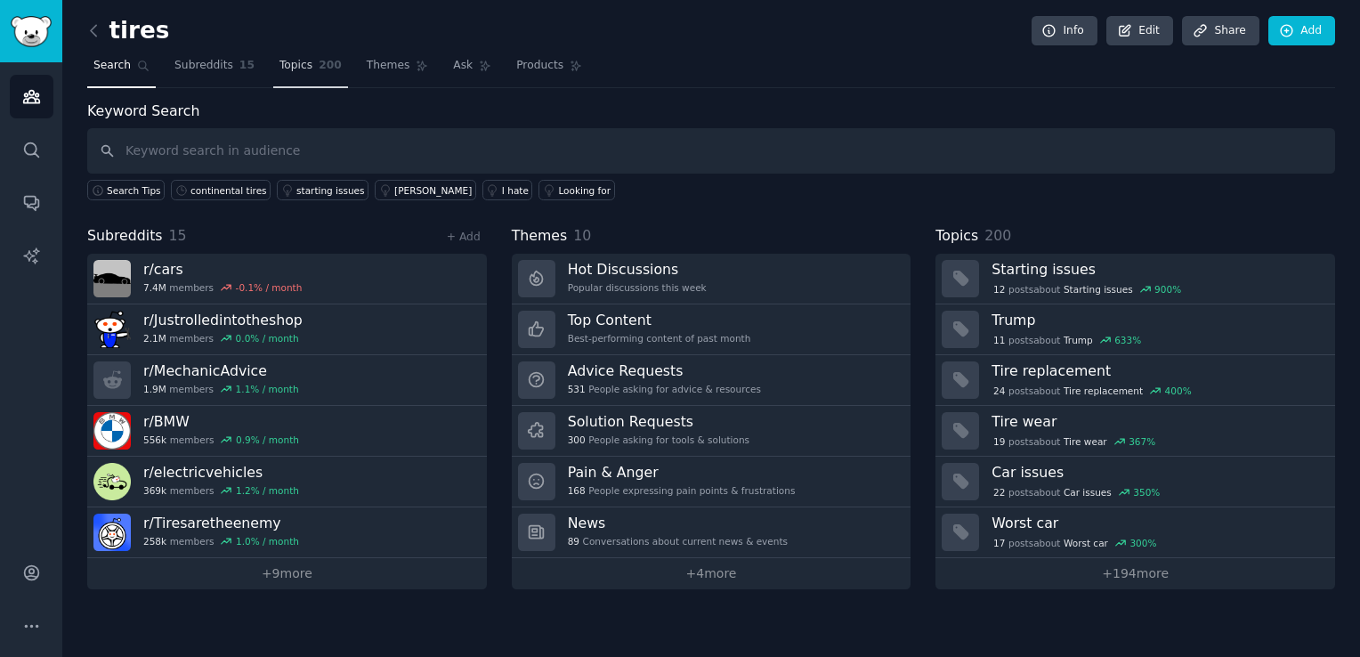
click at [297, 66] on link "Topics 200" at bounding box center [310, 70] width 75 height 36
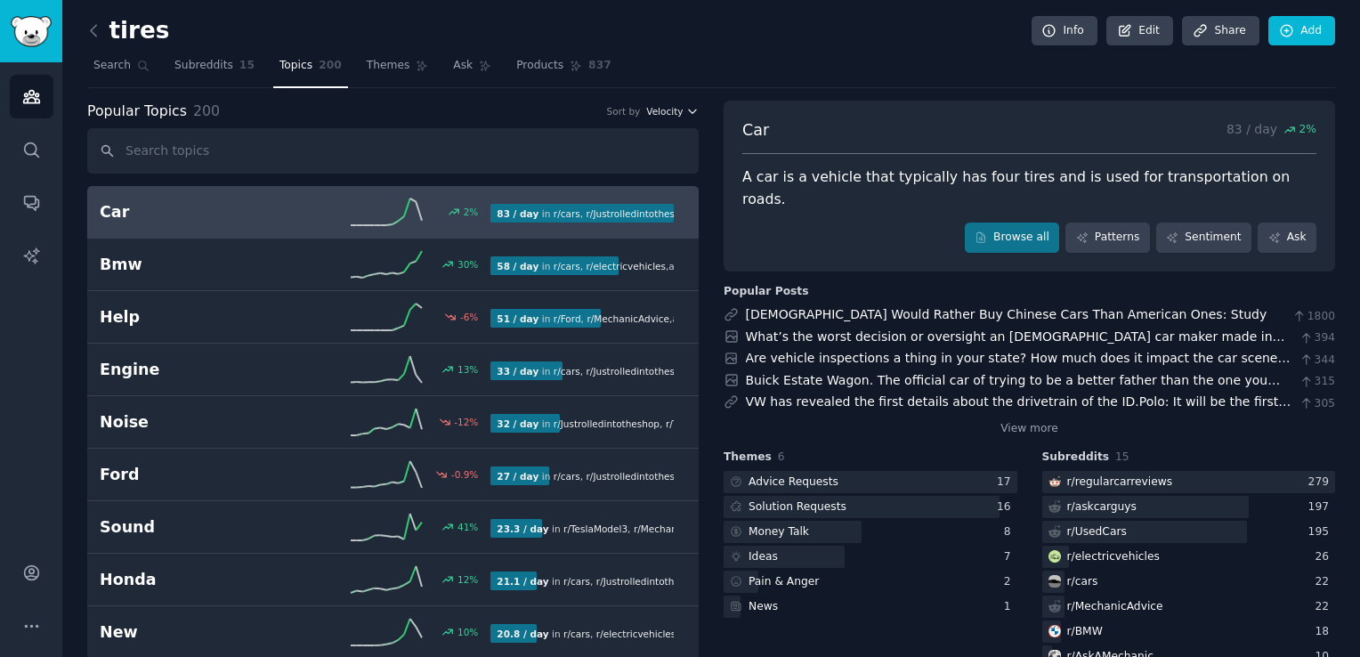
click at [682, 115] on button "Velocity" at bounding box center [672, 111] width 52 height 12
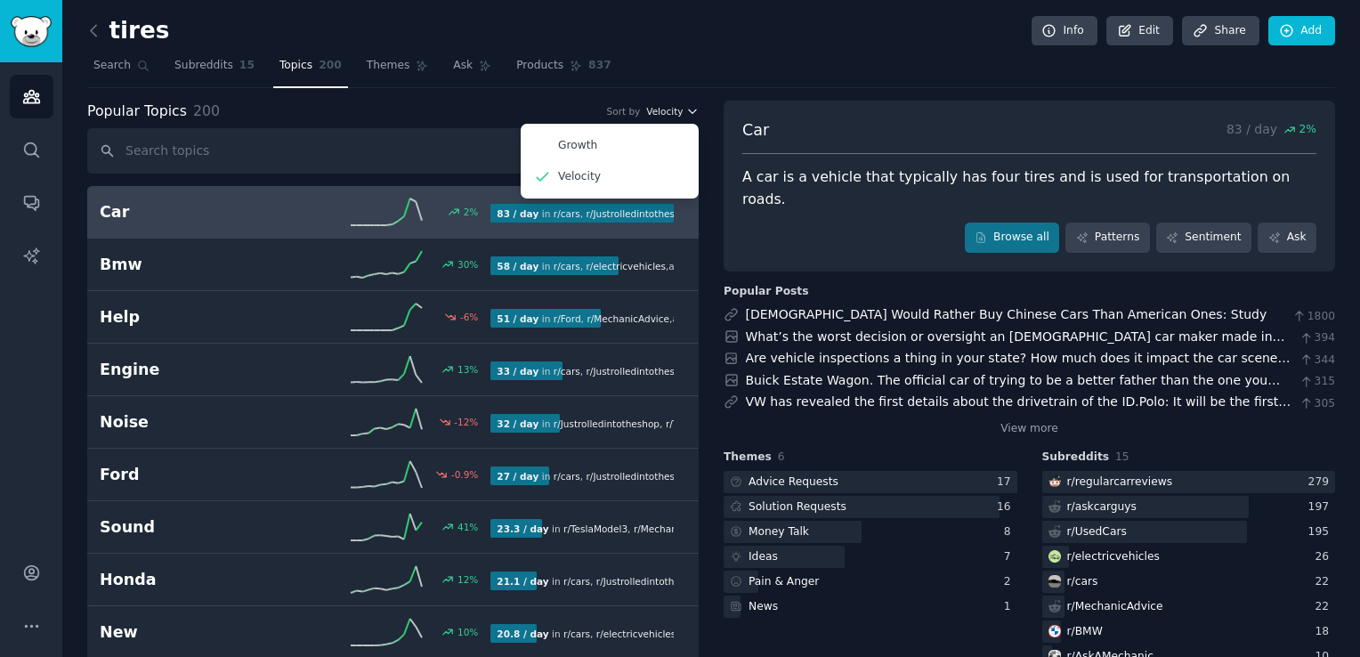
click at [682, 115] on button "Velocity" at bounding box center [672, 111] width 52 height 12
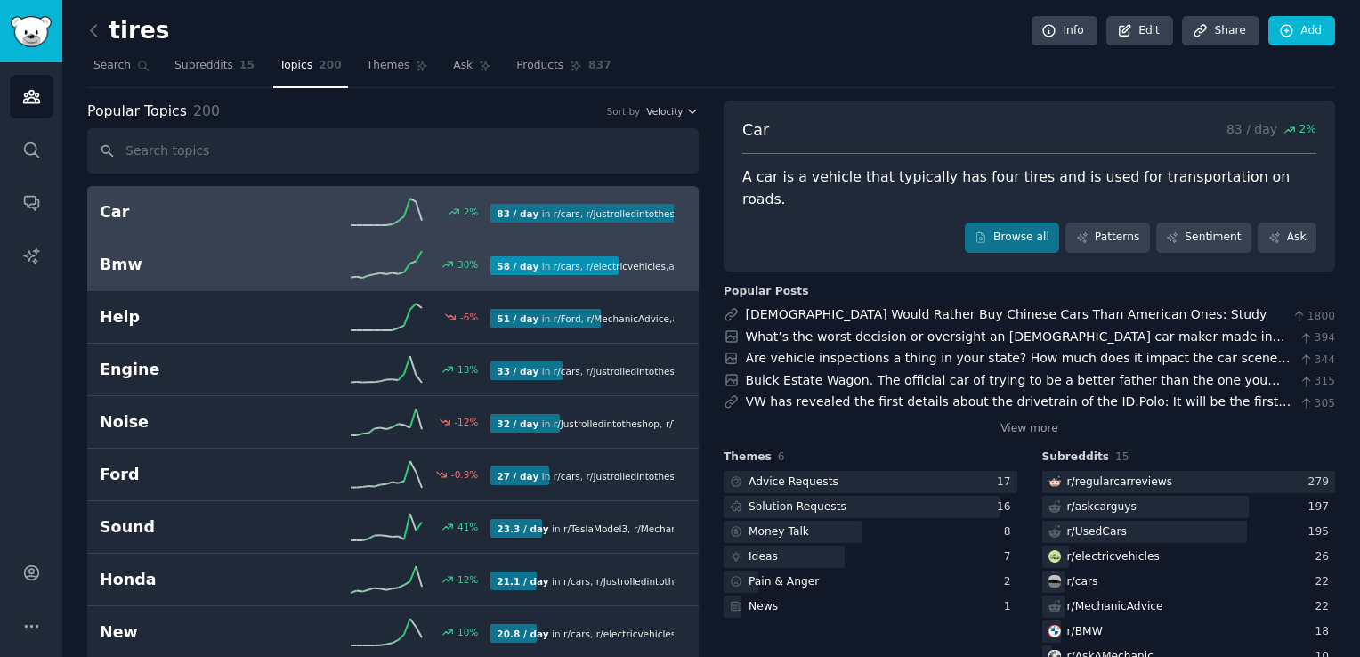
scroll to position [89, 0]
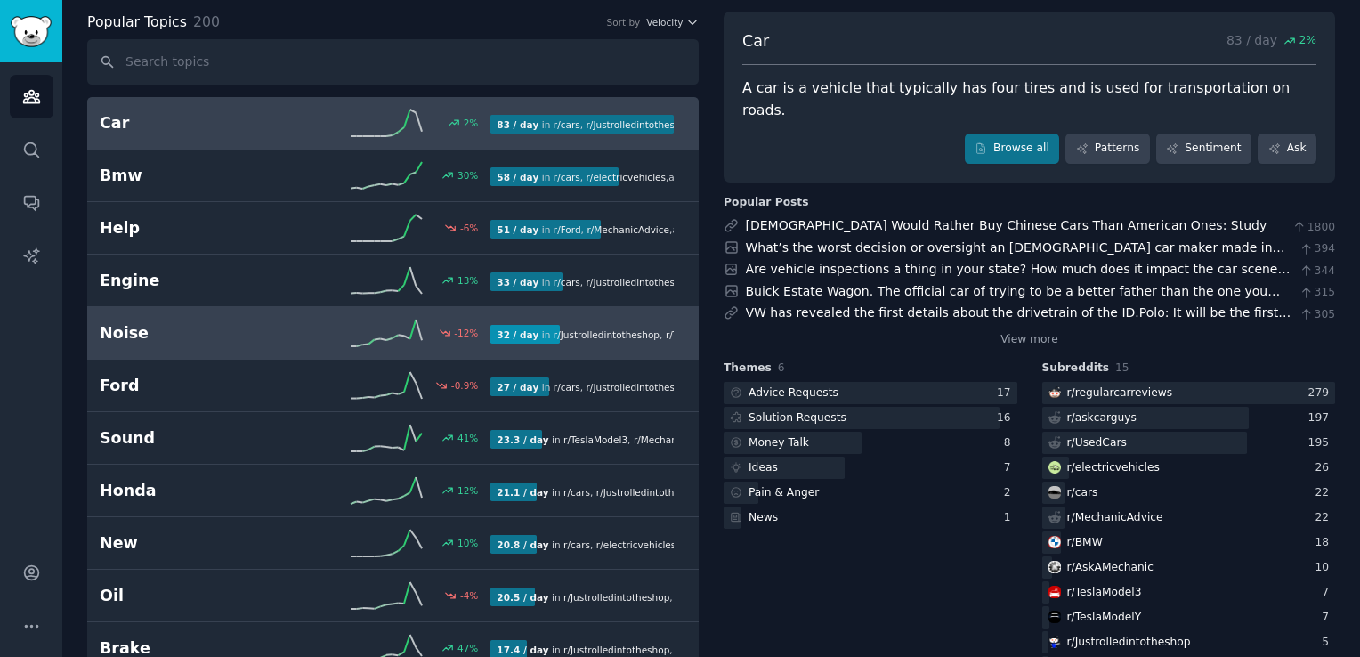
click at [612, 334] on span "r/ Justrolledintotheshop" at bounding box center [606, 334] width 106 height 11
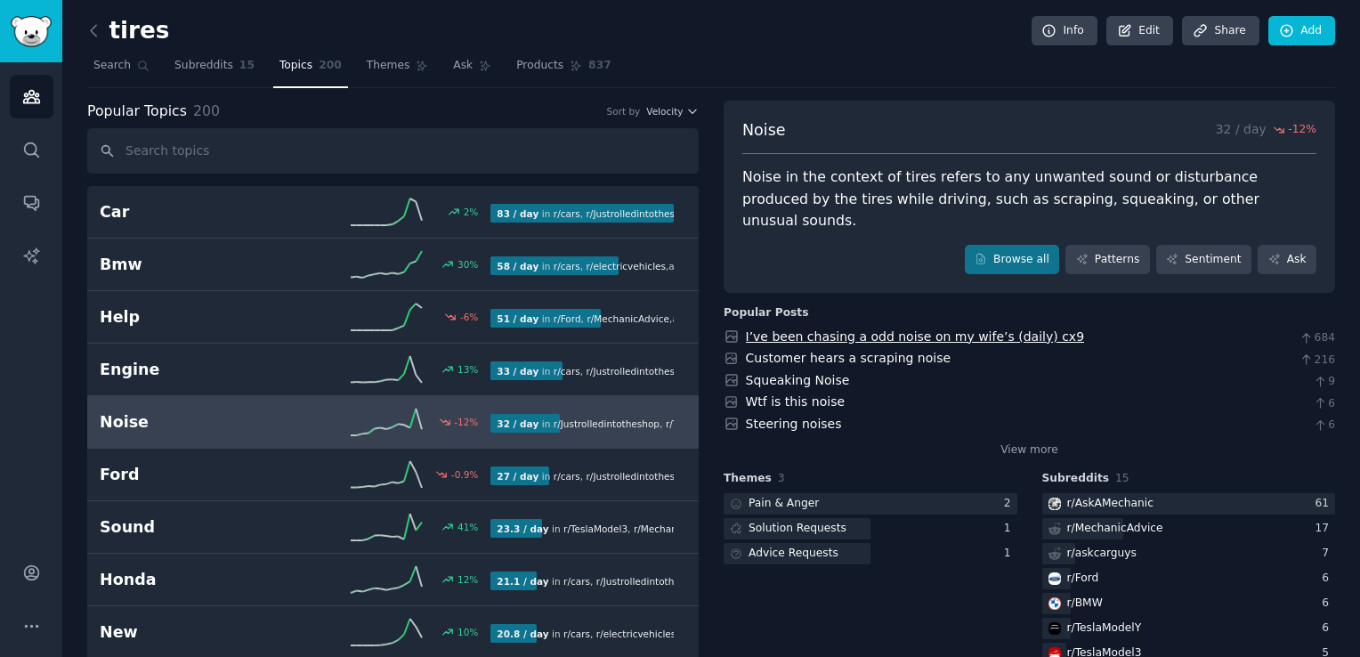
click at [892, 329] on link "I’ve been chasing a odd noise on my wife’s (daily) cx9" at bounding box center [915, 336] width 339 height 14
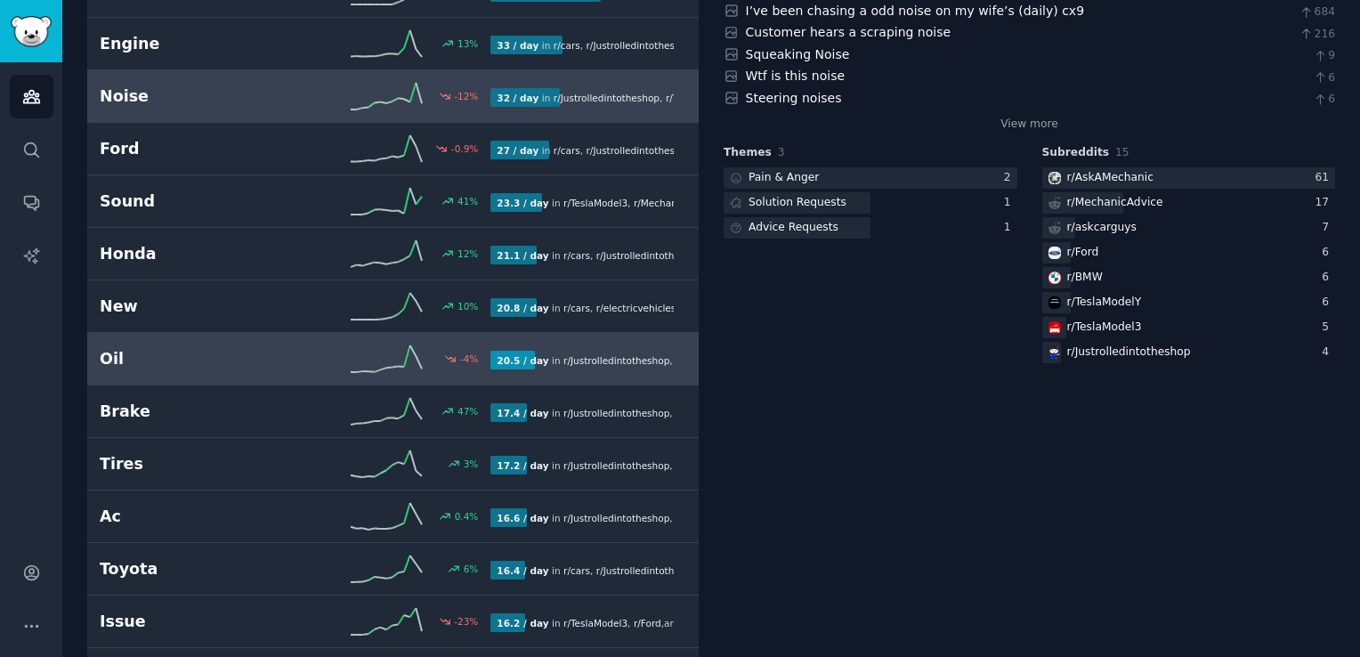
scroll to position [356, 0]
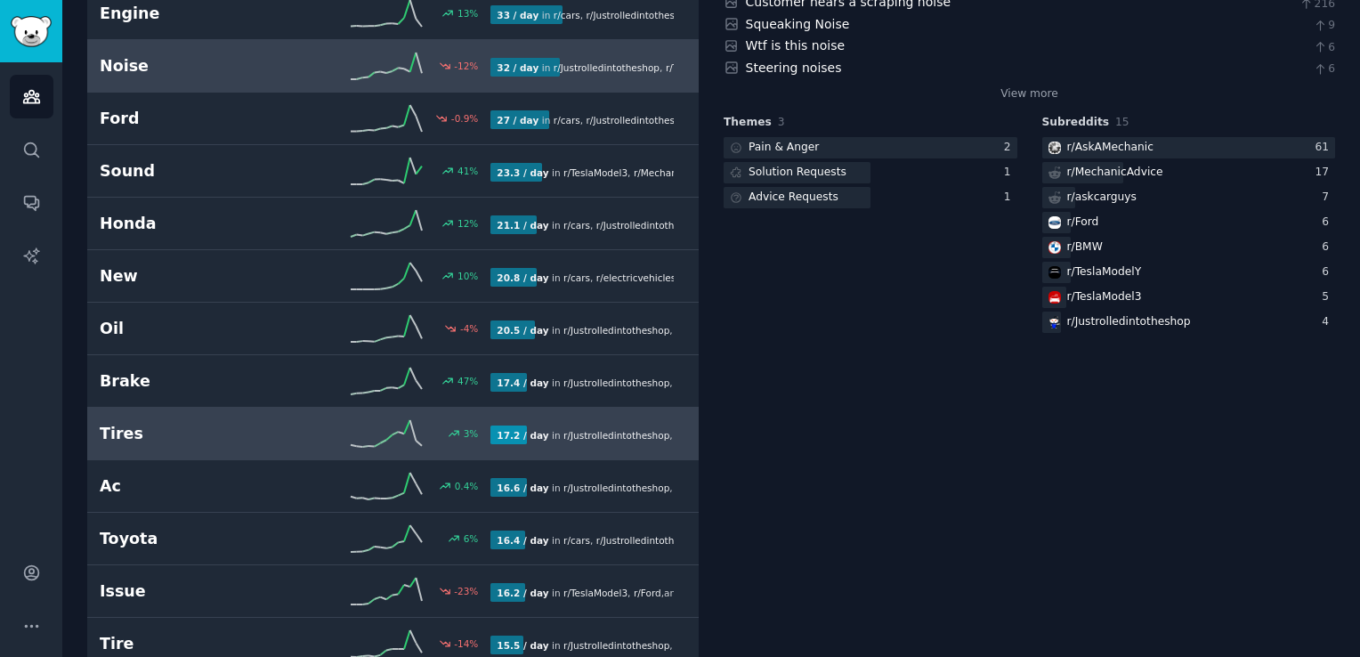
click at [430, 440] on div "3 %" at bounding box center [393, 433] width 196 height 27
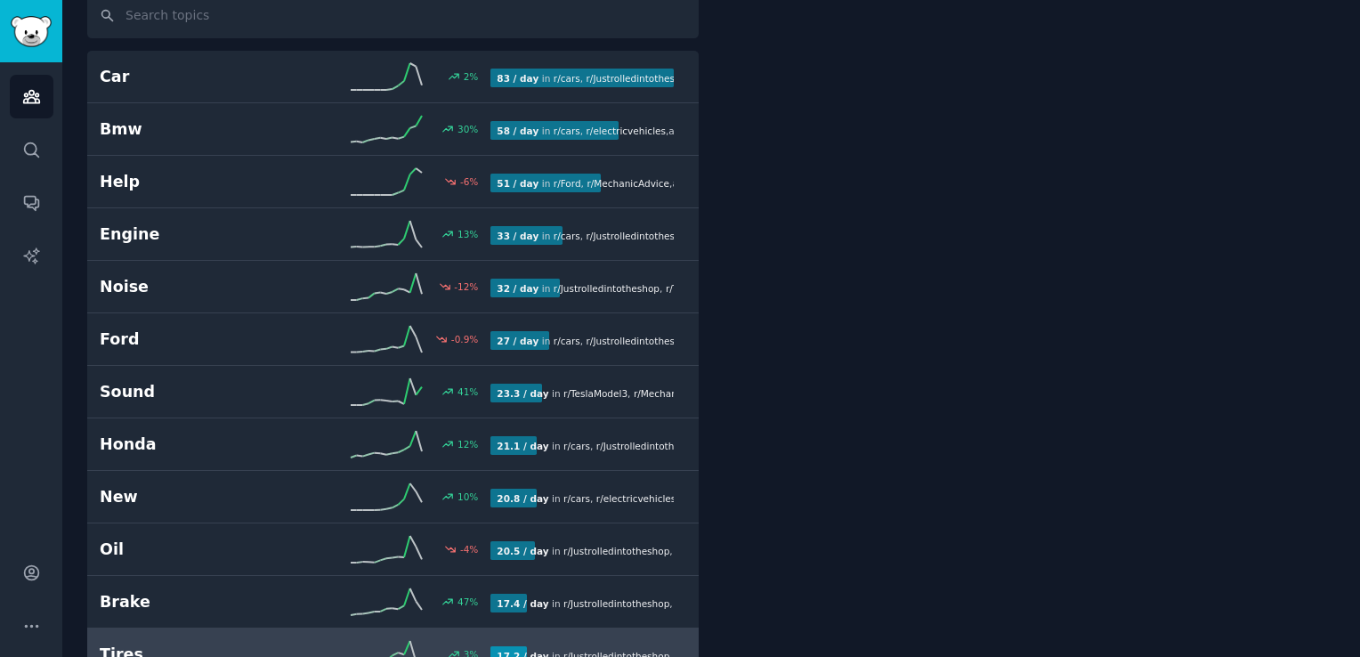
scroll to position [99, 0]
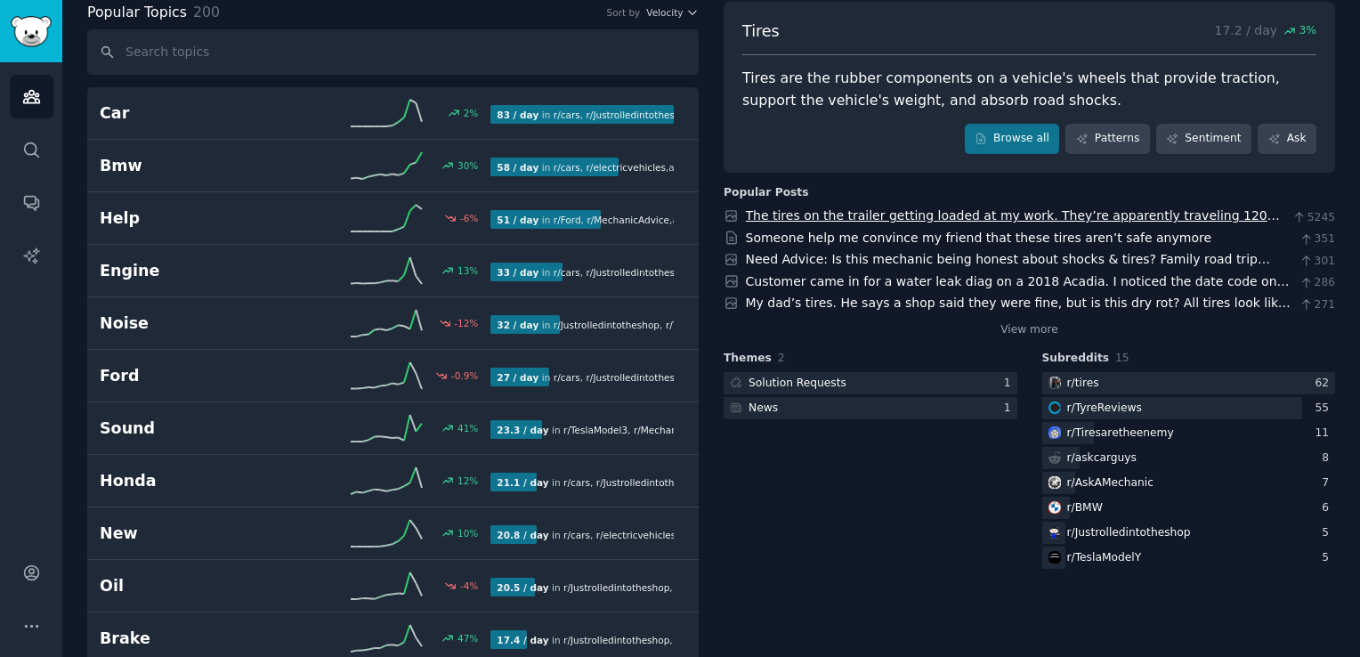
click at [963, 214] on link "The tires on the trailer getting loaded at my work. They’re apparently travelin…" at bounding box center [1013, 224] width 534 height 33
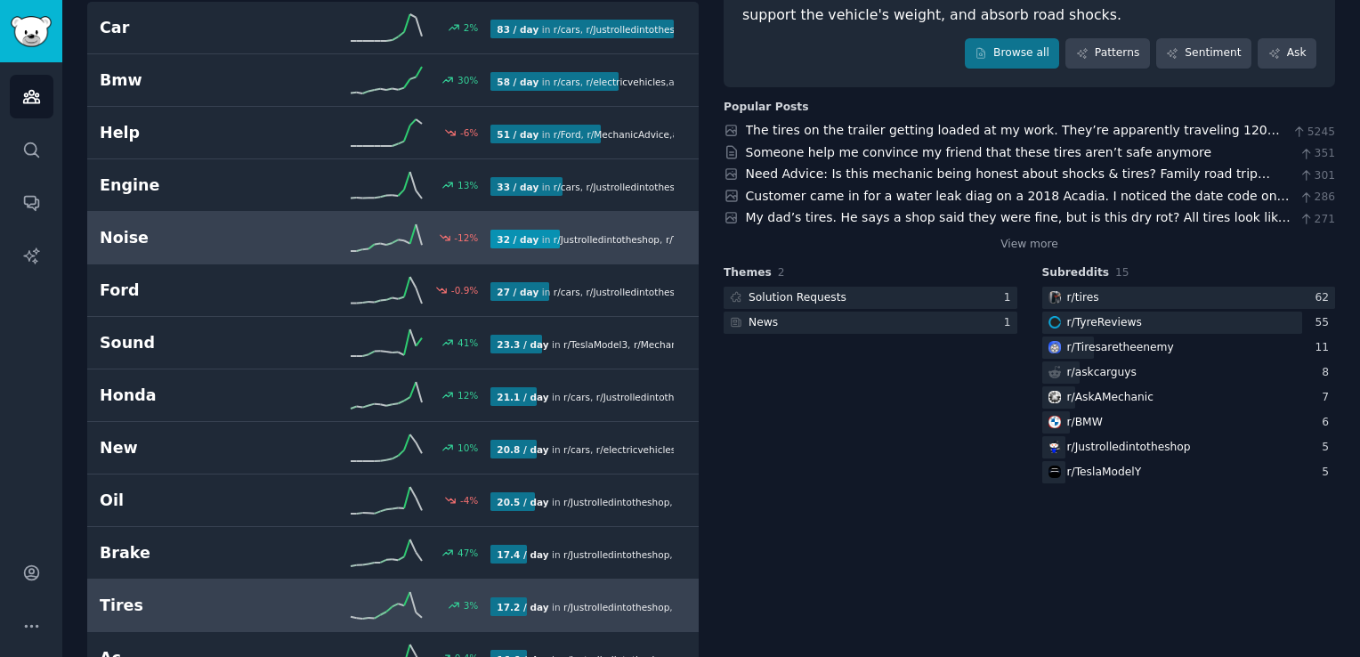
scroll to position [0, 0]
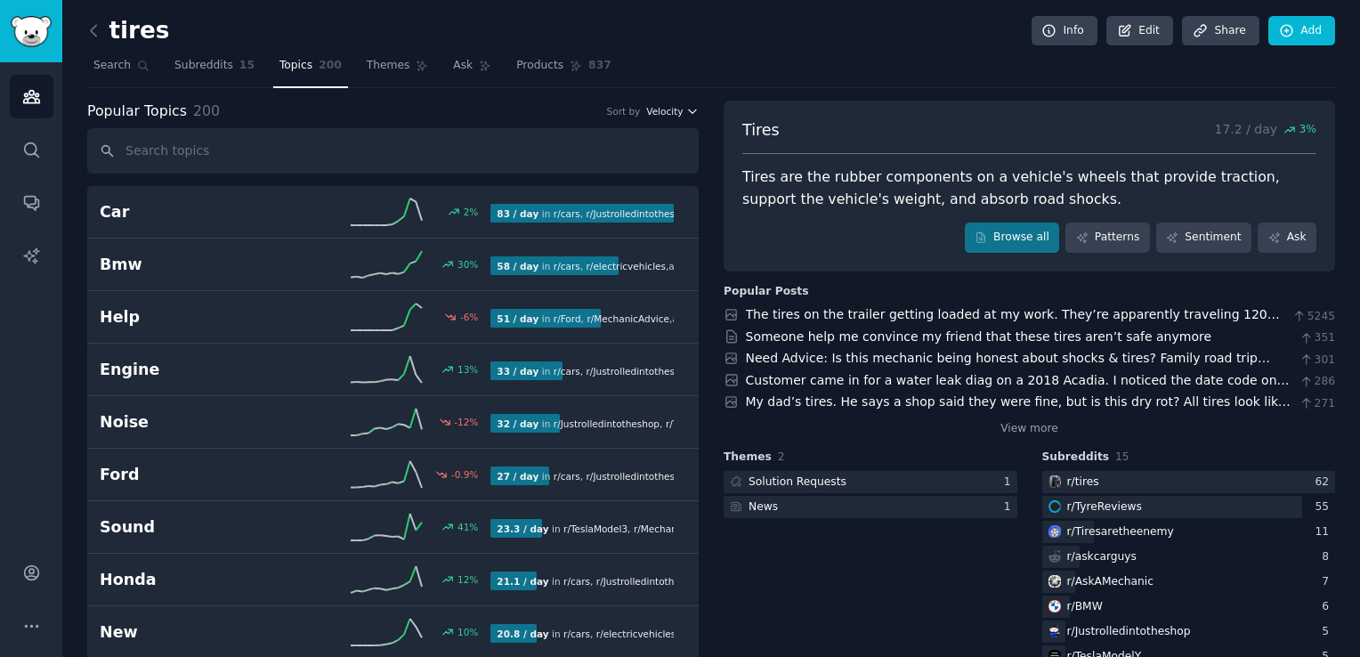
click at [669, 110] on span "Velocity" at bounding box center [664, 111] width 36 height 12
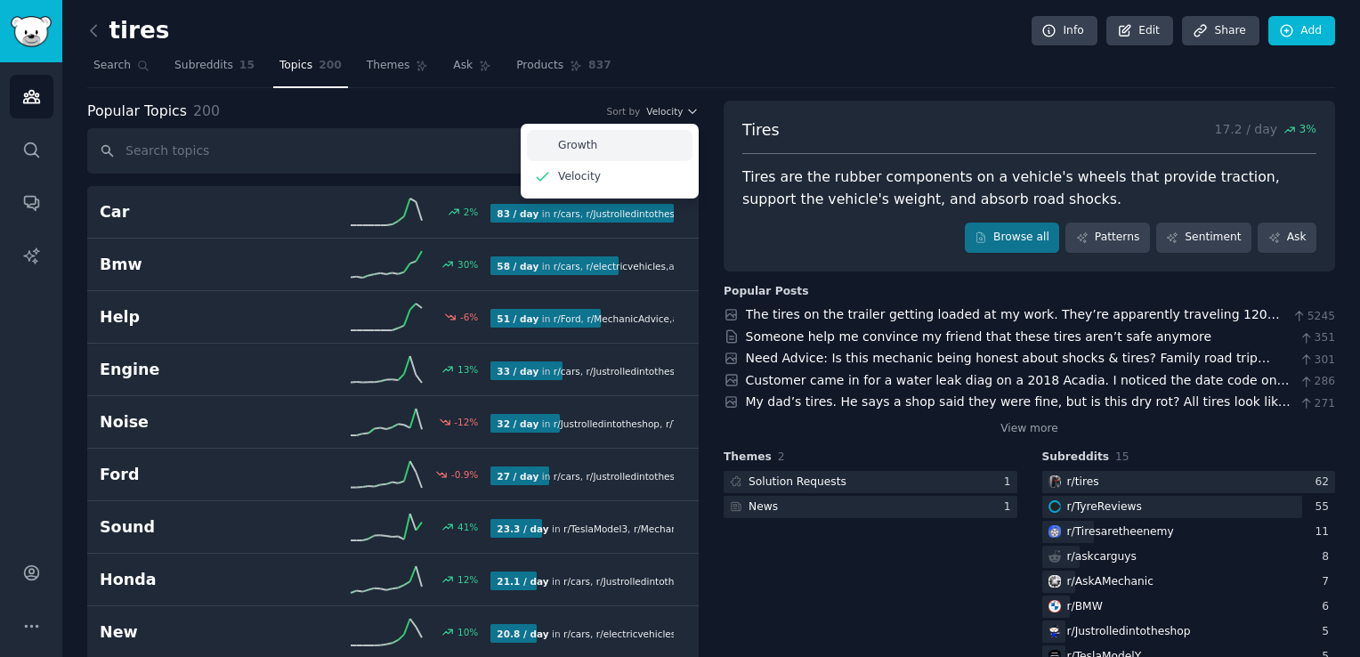
click at [669, 152] on div "Growth" at bounding box center [609, 145] width 165 height 31
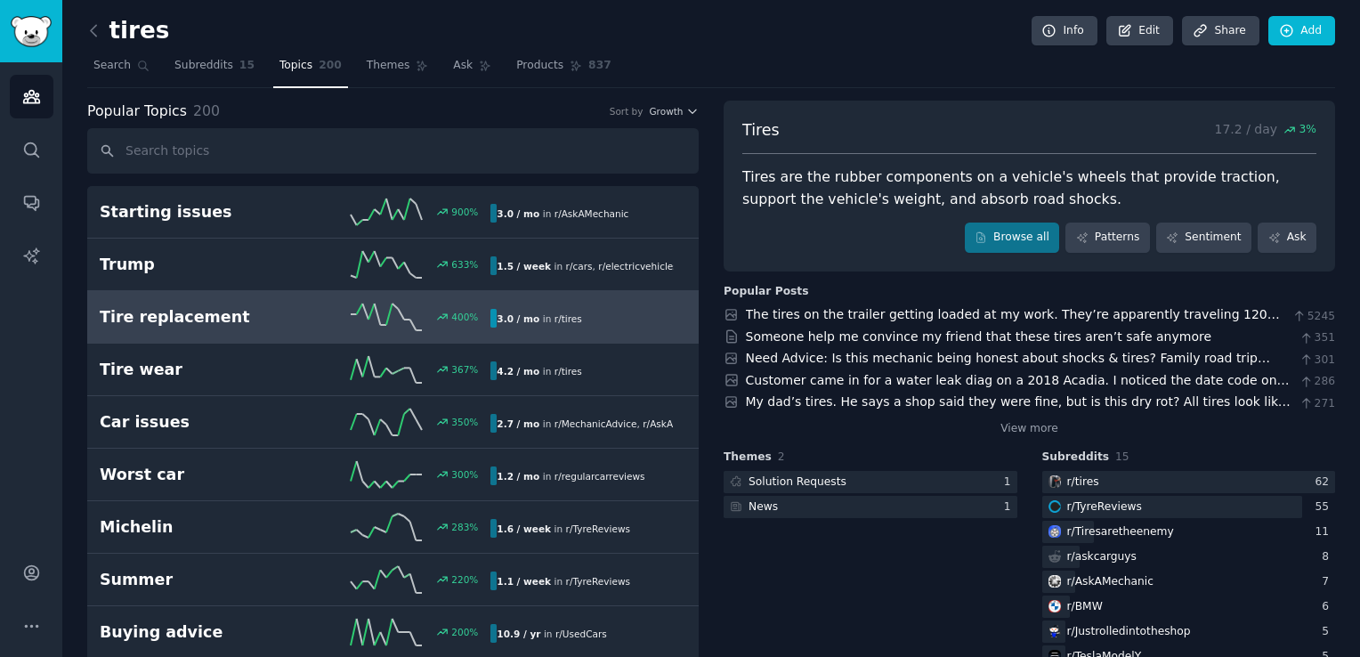
click at [288, 303] on div "Tire replacement 400 % 3.0 / mo in r/ tires" at bounding box center [393, 316] width 586 height 27
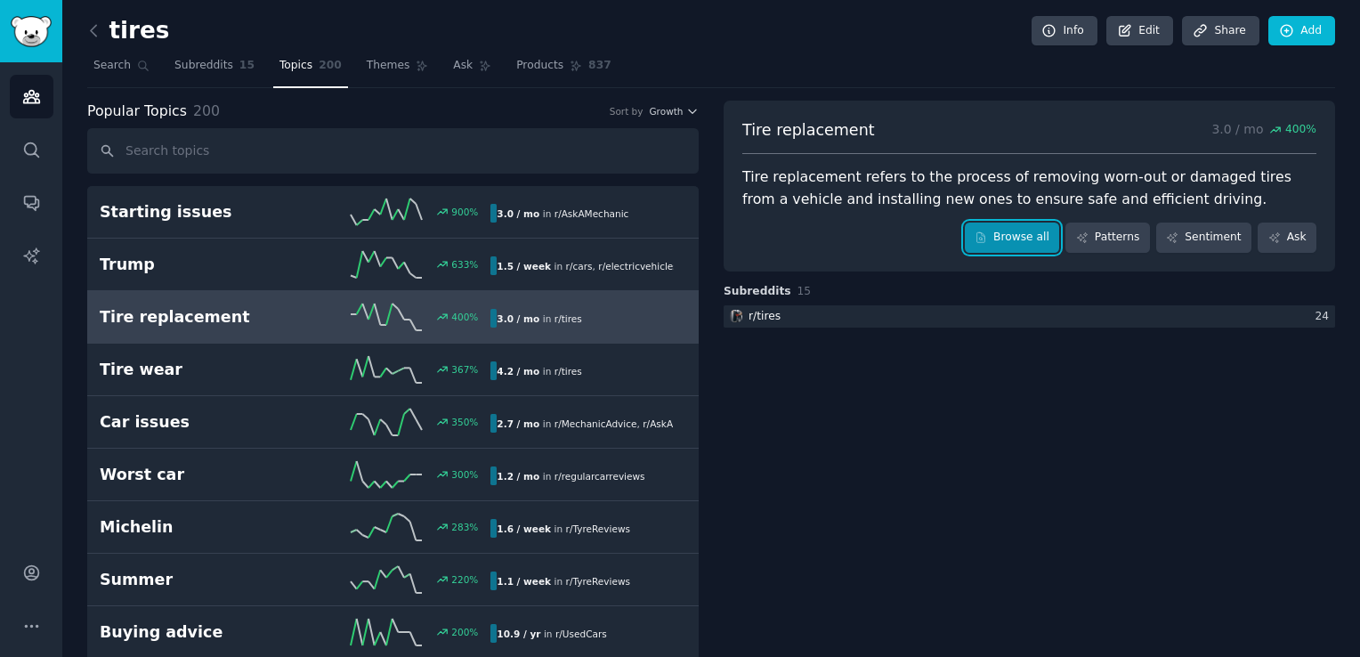
click at [1053, 236] on link "Browse all" at bounding box center [1012, 237] width 95 height 30
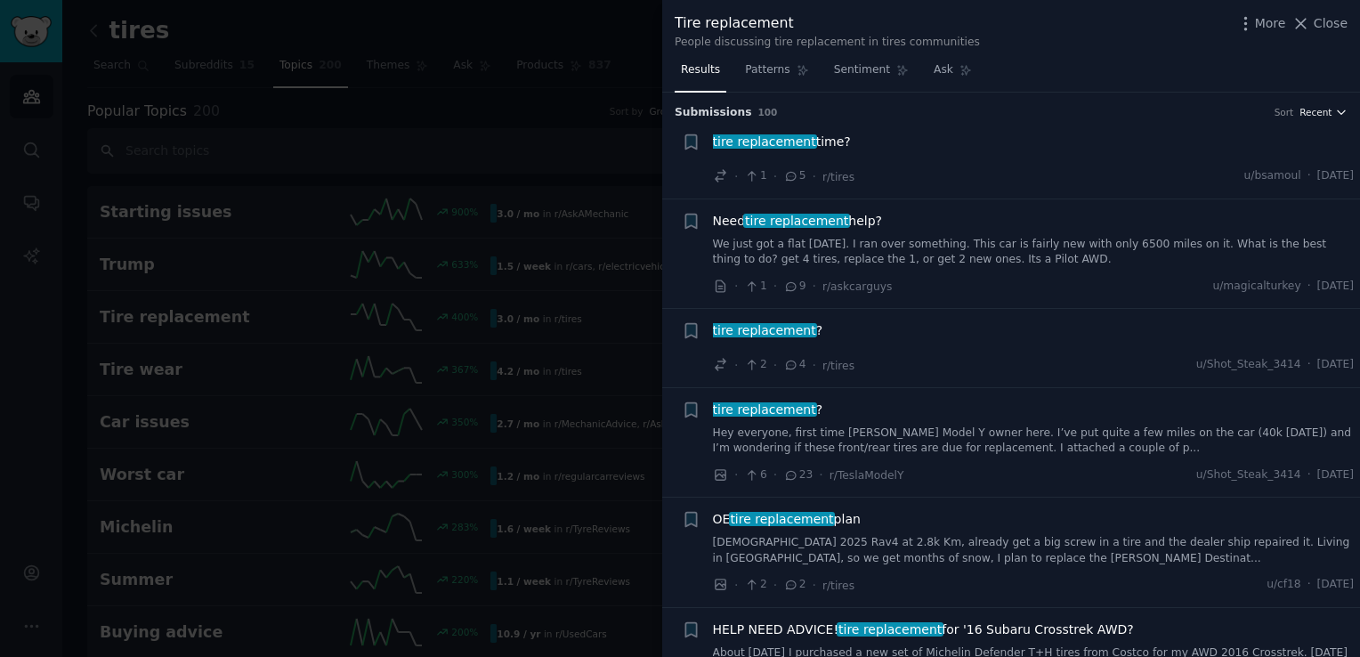
click at [1317, 113] on span "Recent" at bounding box center [1315, 112] width 32 height 12
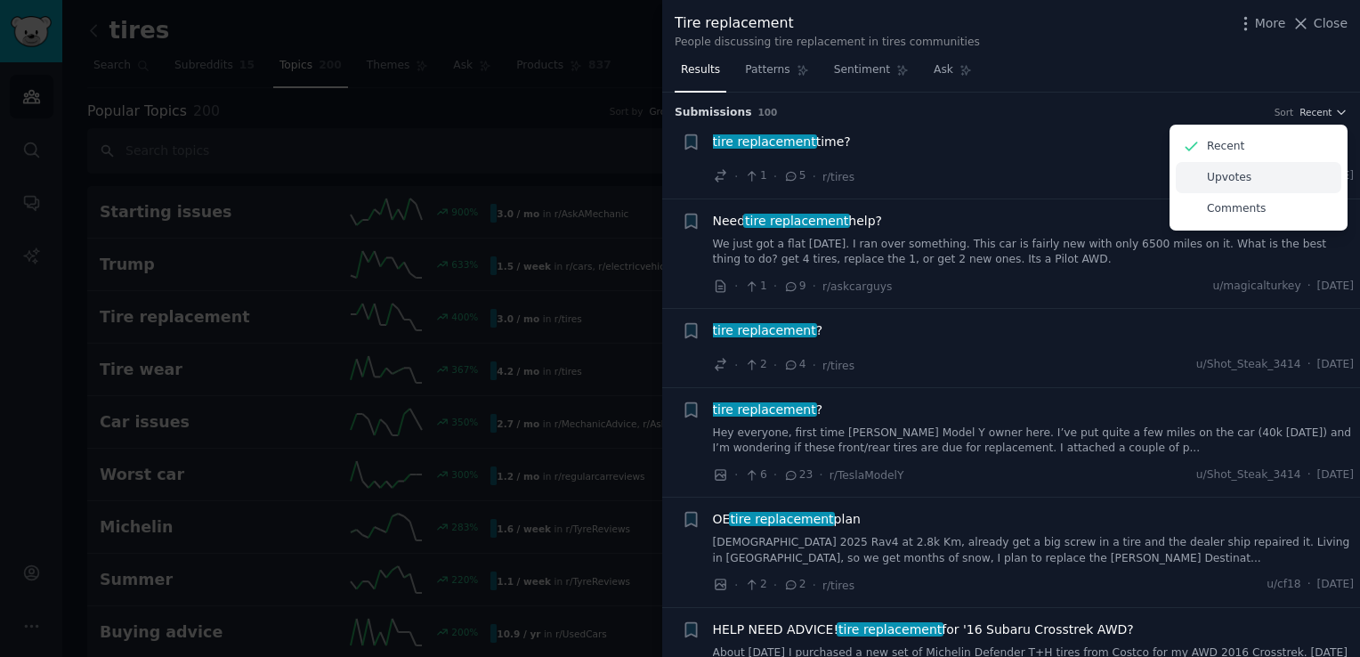
click at [1256, 177] on div "Upvotes" at bounding box center [1257, 177] width 165 height 31
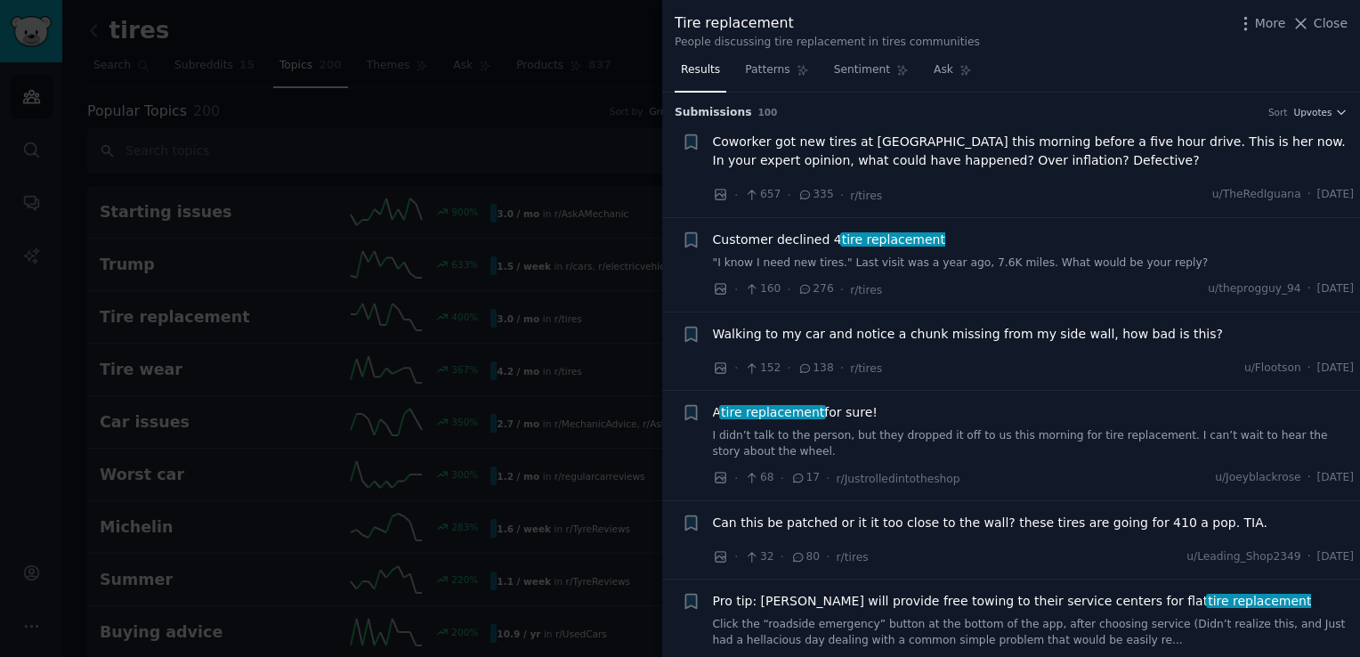
click at [1072, 158] on span "Coworker got new tires at [GEOGRAPHIC_DATA] this morning before a five hour dri…" at bounding box center [1034, 151] width 642 height 37
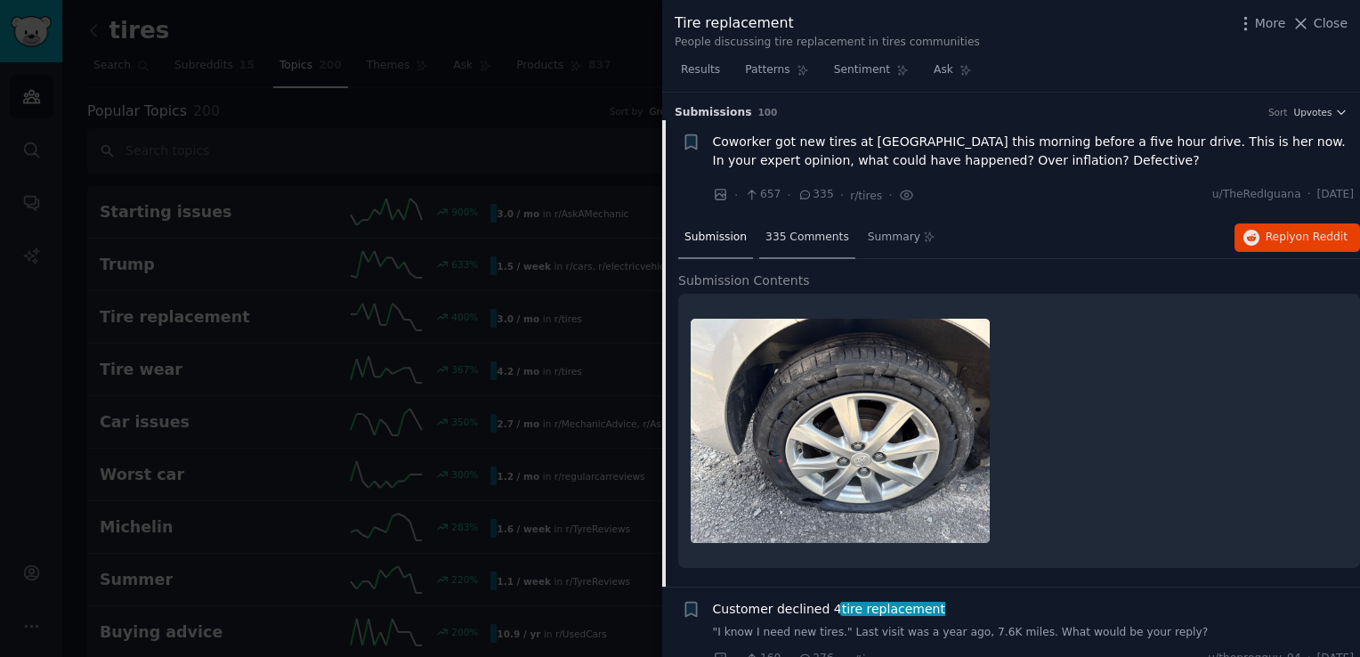
click at [803, 237] on span "335 Comments" at bounding box center [807, 238] width 84 height 16
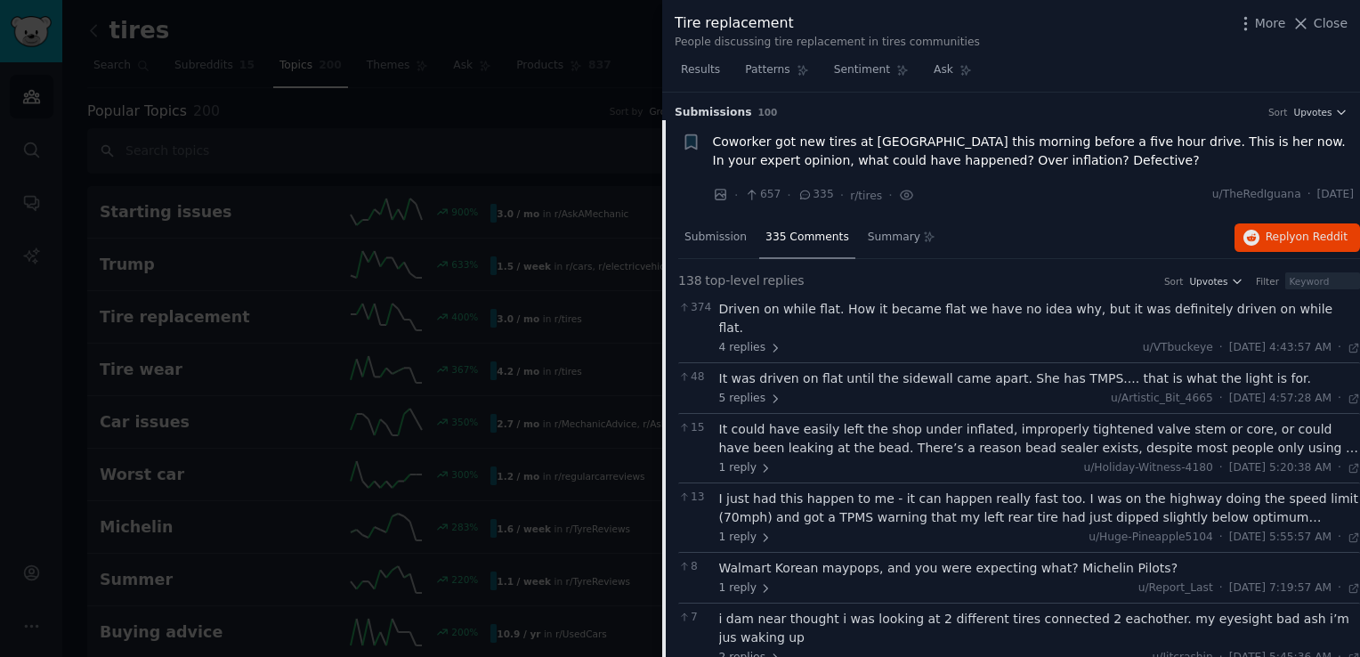
drag, startPoint x: 1326, startPoint y: 23, endPoint x: 1272, endPoint y: 61, distance: 65.2
click at [1326, 23] on span "Close" at bounding box center [1330, 23] width 34 height 19
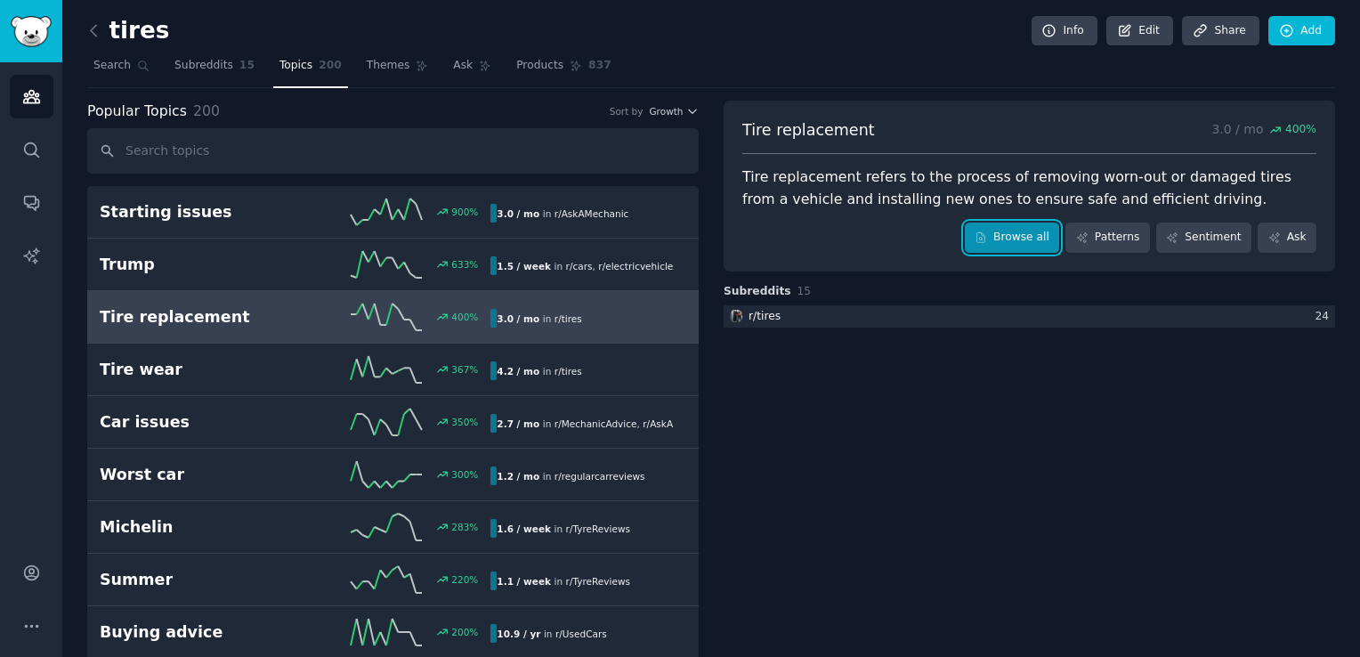
click at [1029, 239] on link "Browse all" at bounding box center [1012, 237] width 95 height 30
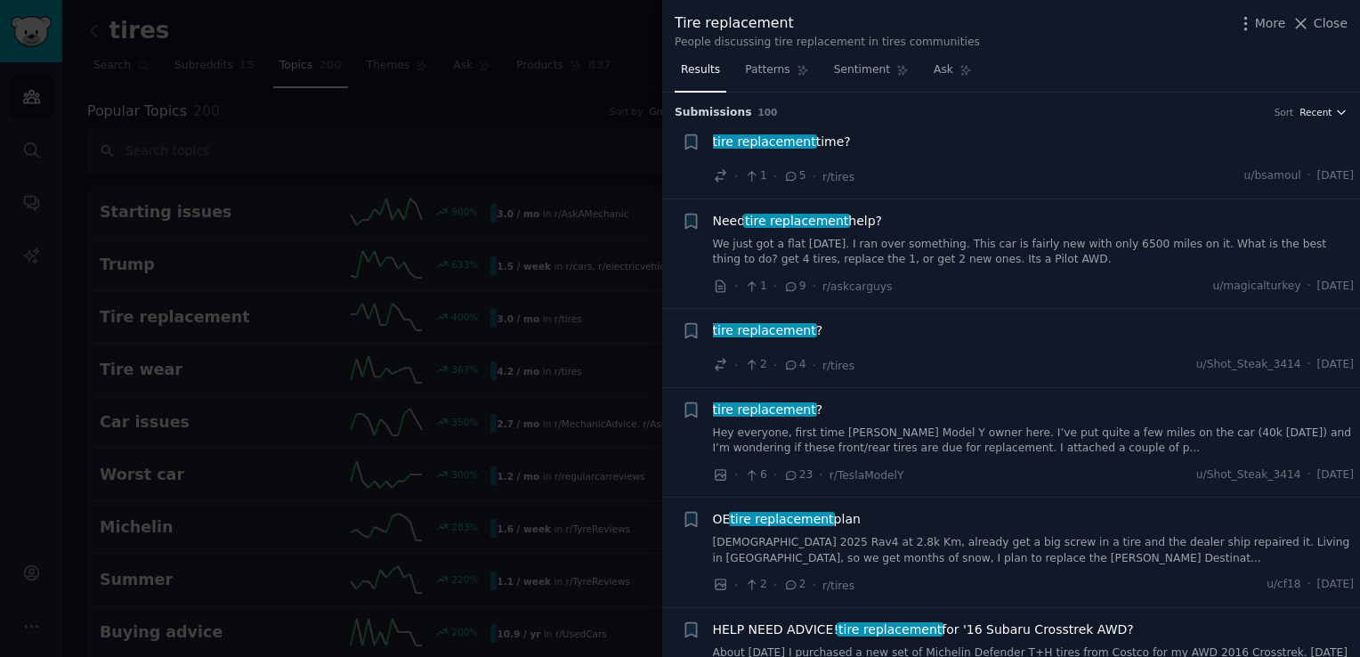
click at [1327, 108] on span "Recent" at bounding box center [1315, 112] width 32 height 12
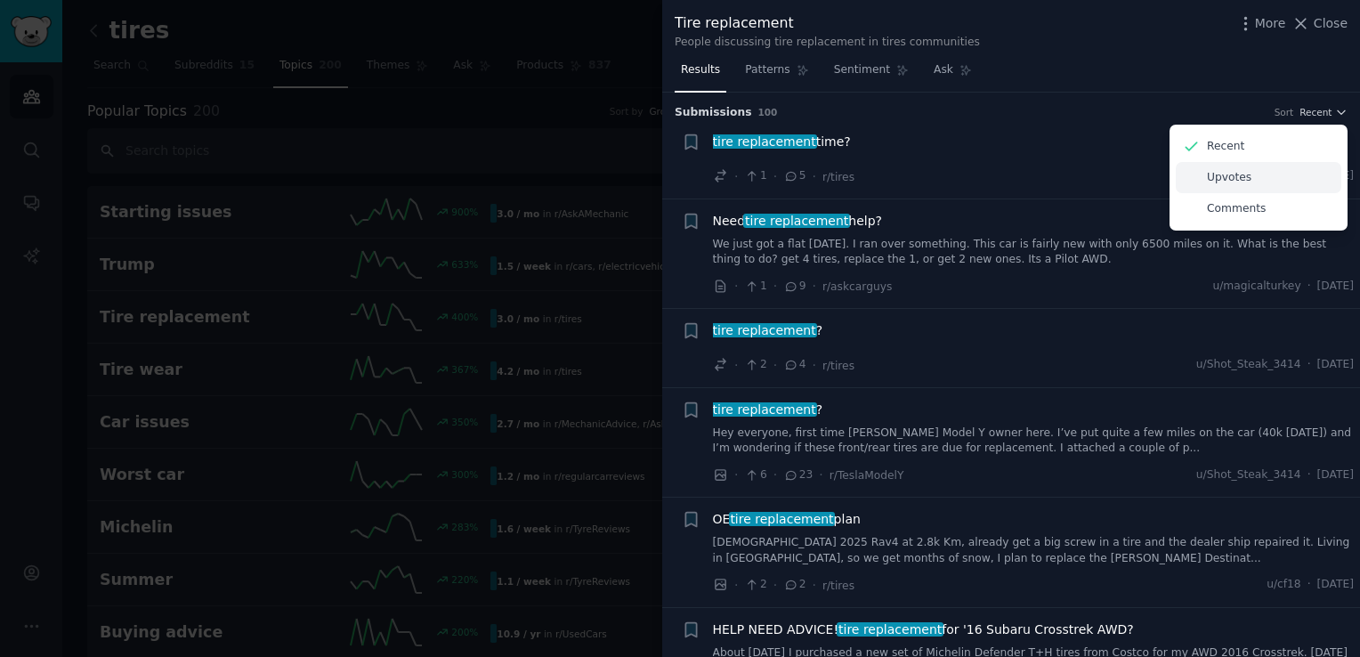
click at [1311, 171] on div "Upvotes" at bounding box center [1257, 177] width 165 height 31
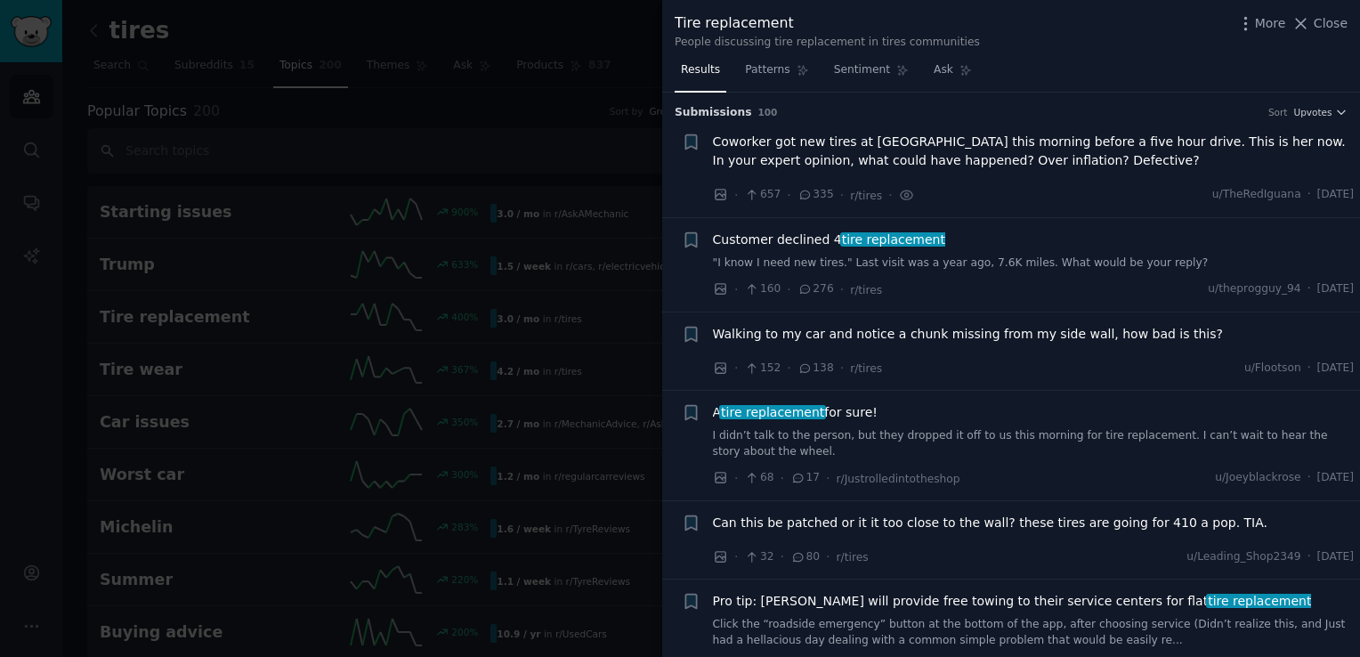
click at [841, 406] on span "A tire replacement for sure!" at bounding box center [795, 412] width 165 height 19
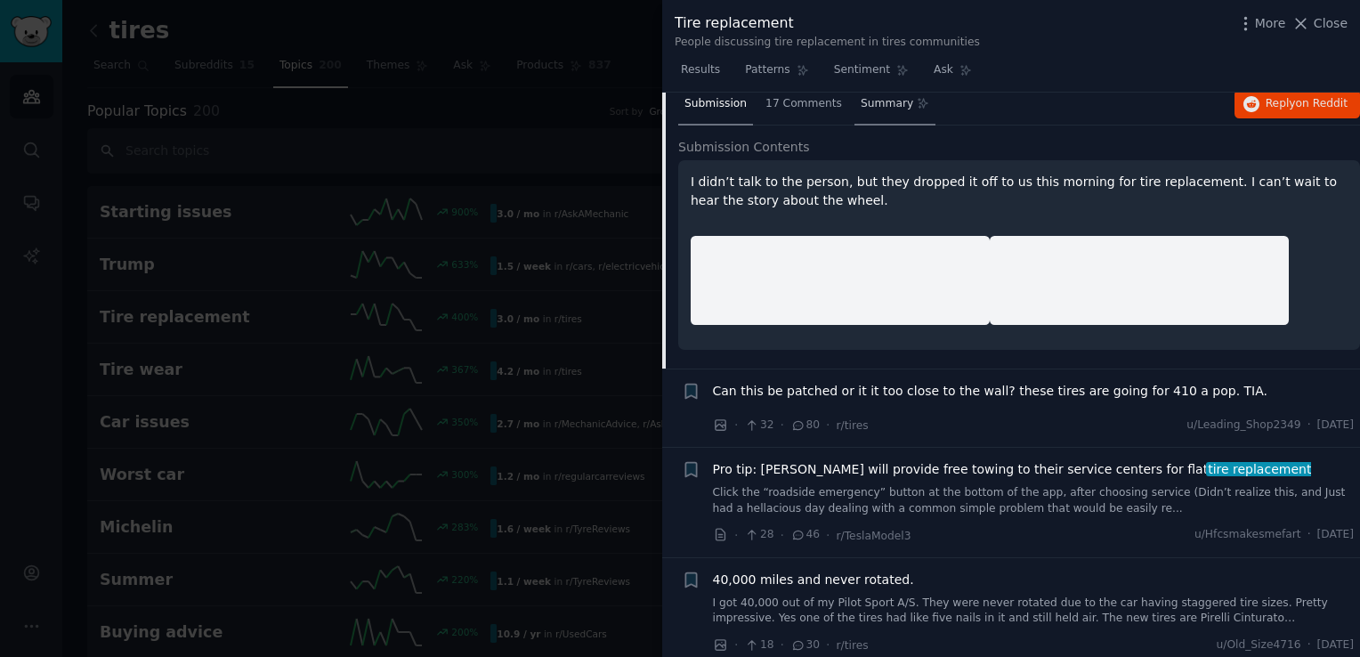
scroll to position [387, 0]
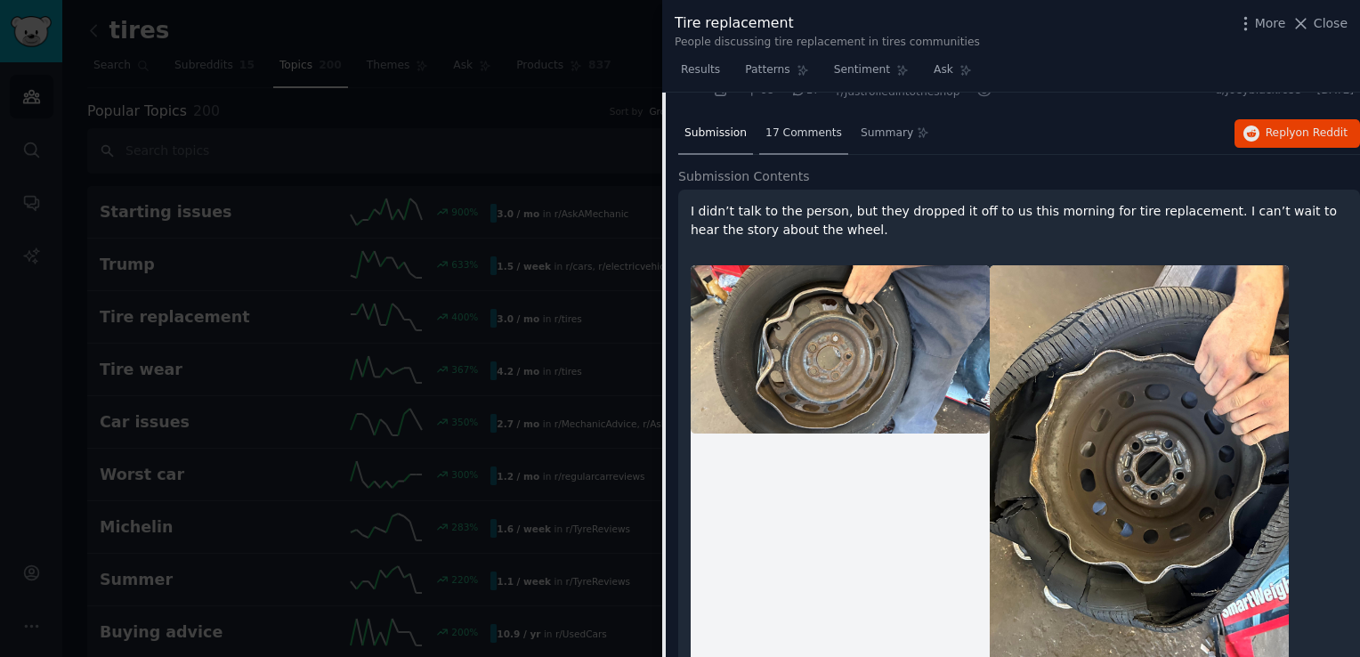
click at [806, 137] on span "17 Comments" at bounding box center [803, 133] width 77 height 16
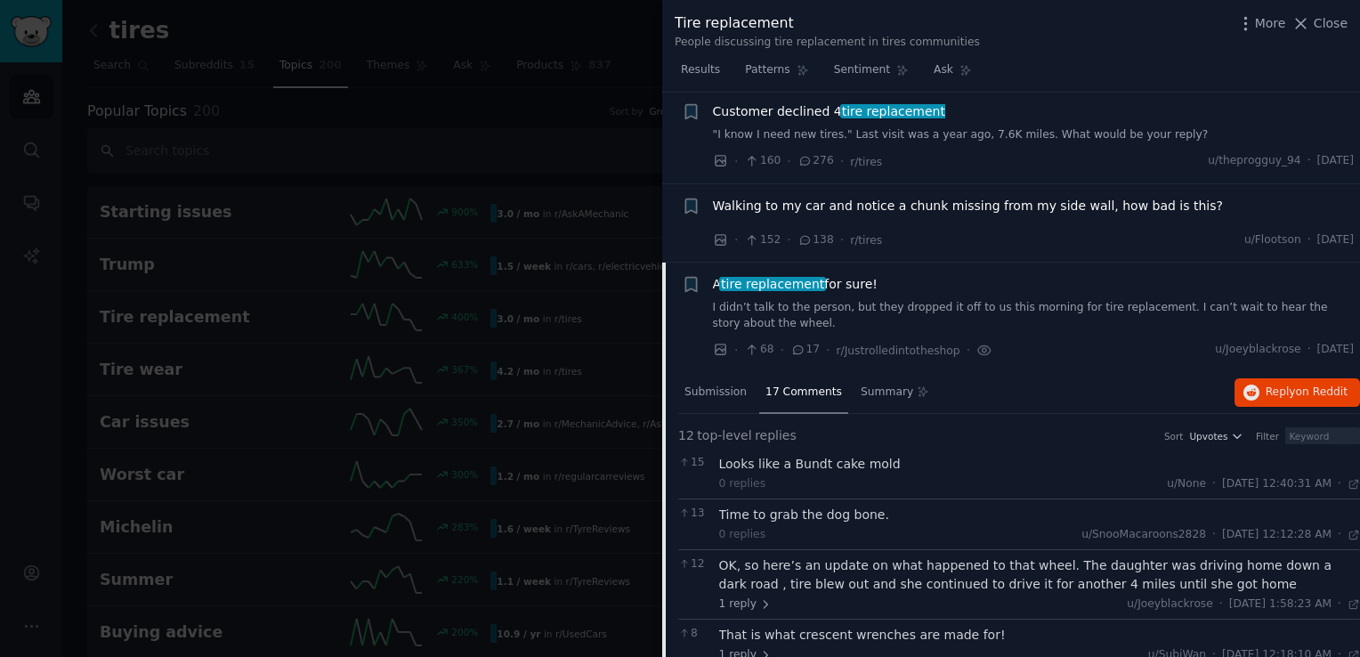
scroll to position [0, 0]
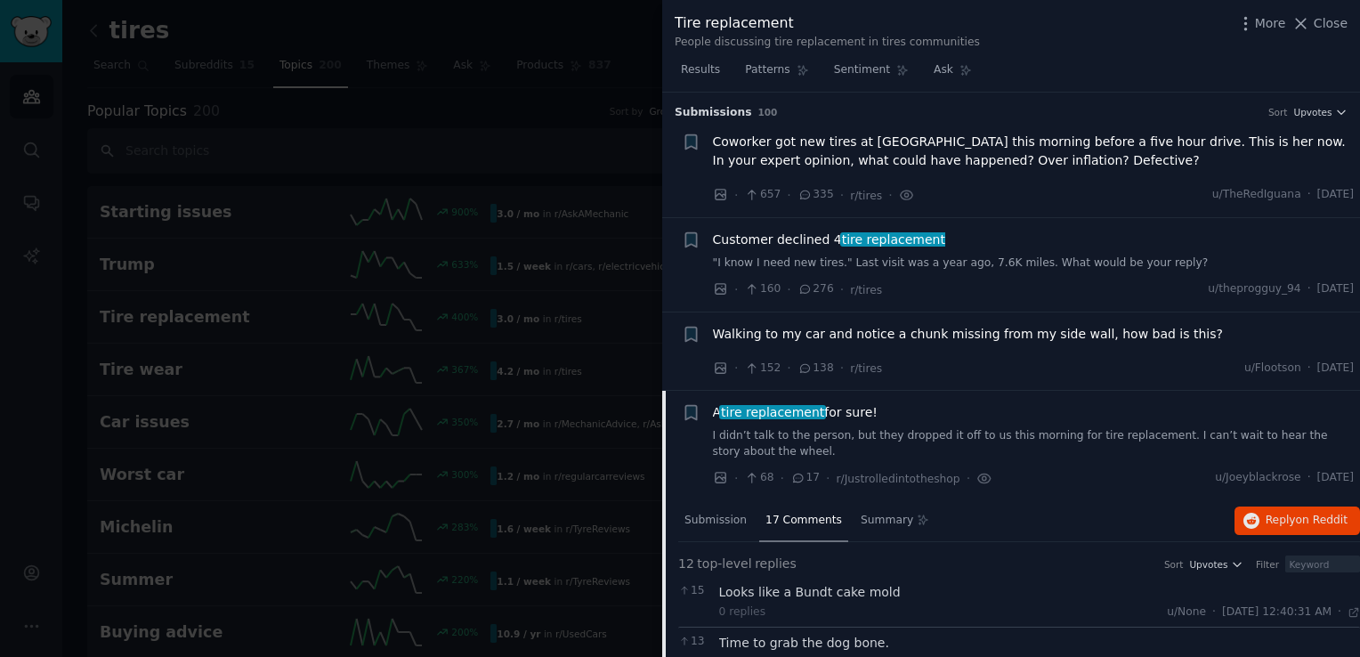
click at [552, 293] on div at bounding box center [680, 328] width 1360 height 657
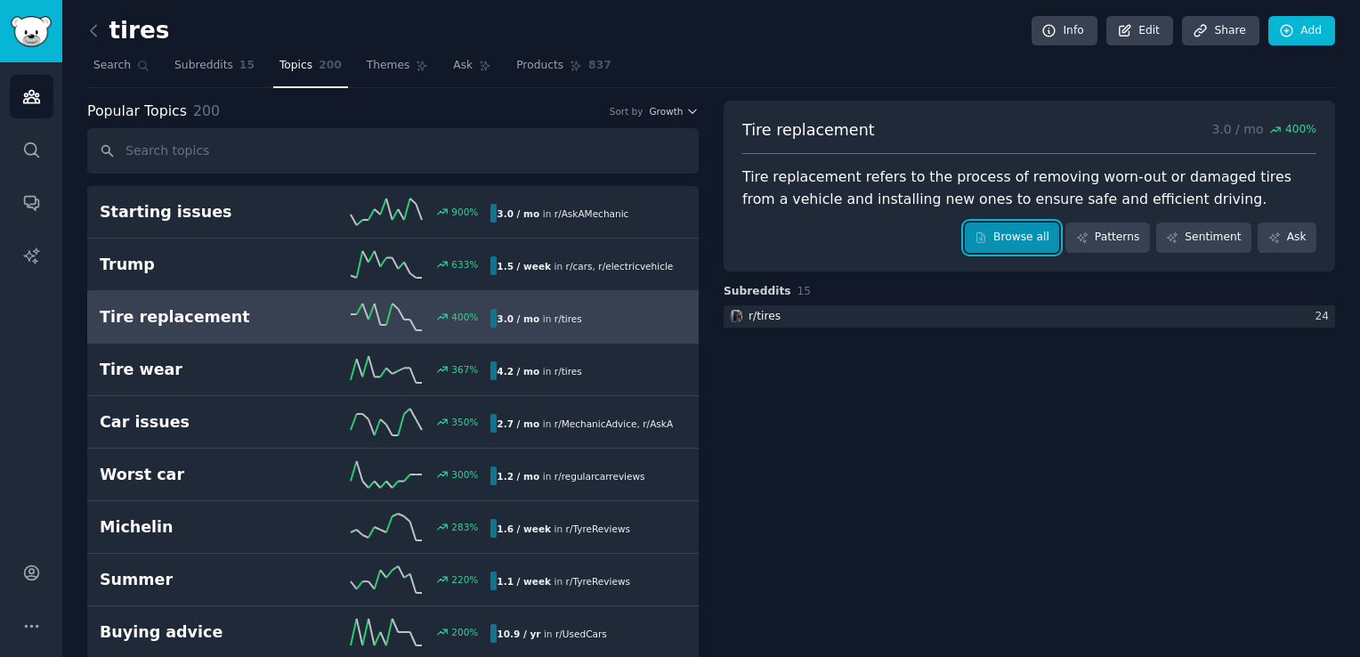
click at [1027, 226] on link "Browse all" at bounding box center [1012, 237] width 95 height 30
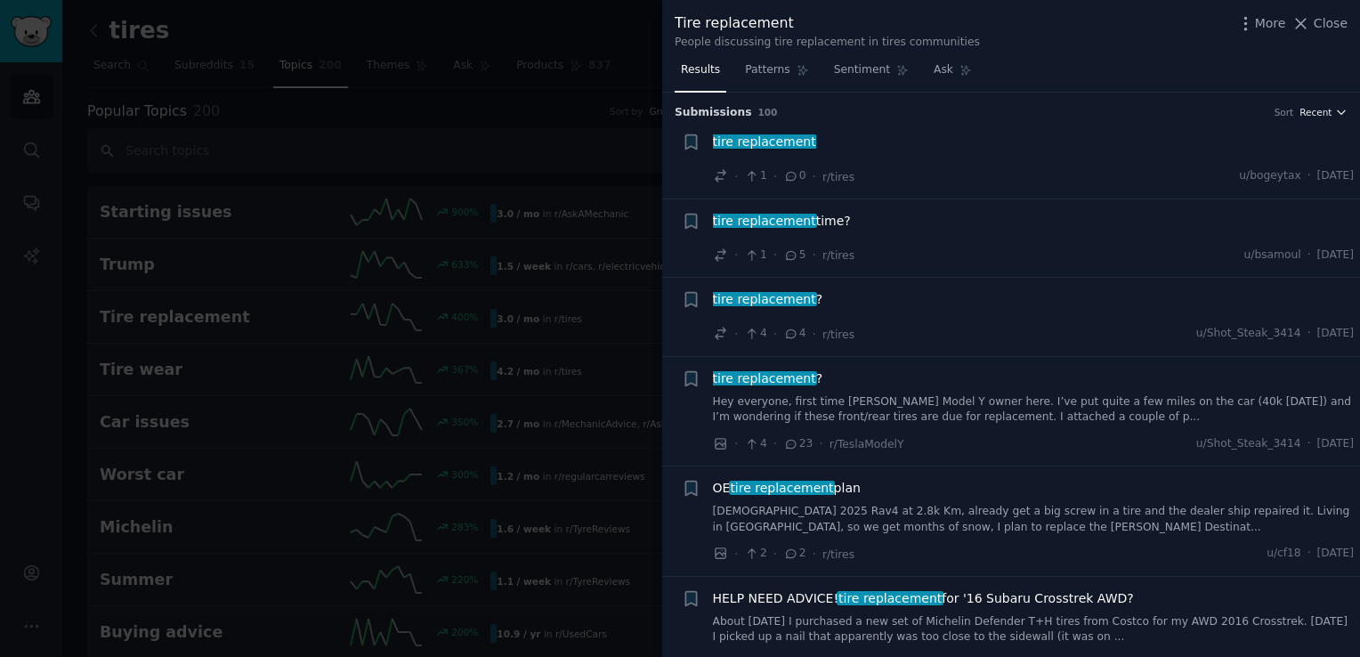
click at [1306, 113] on span "Recent" at bounding box center [1315, 112] width 32 height 12
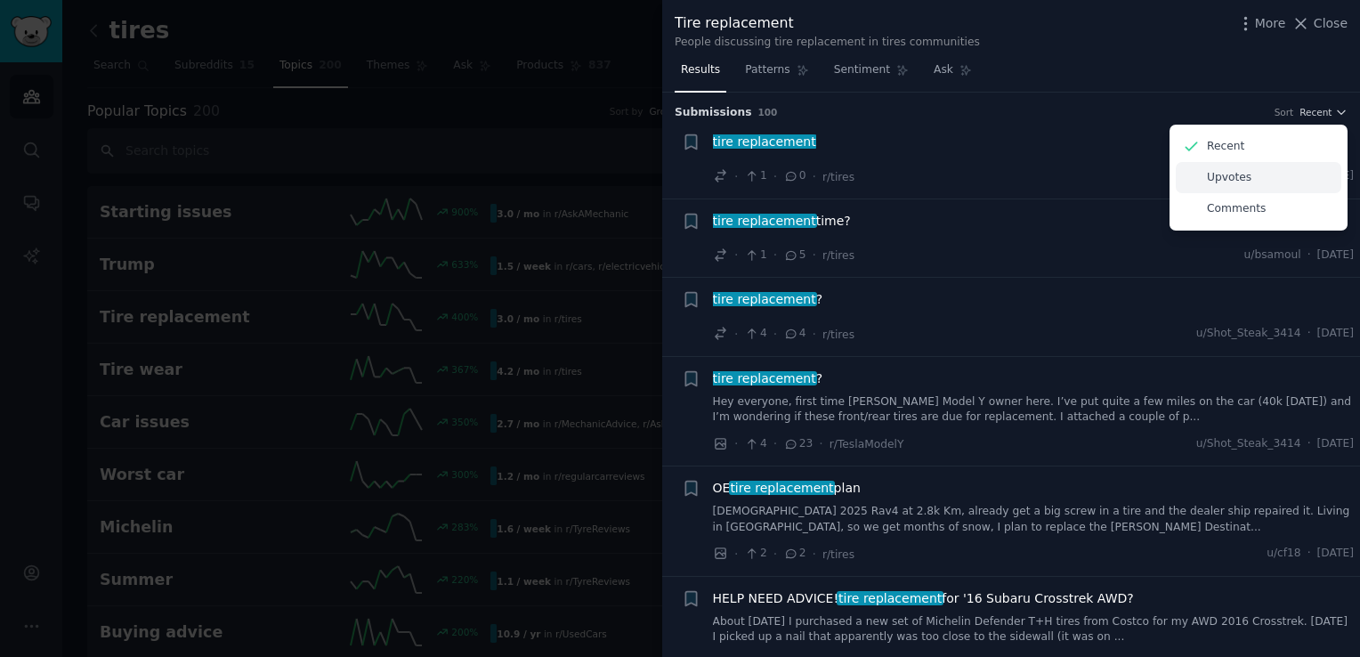
click at [1263, 182] on div "Upvotes" at bounding box center [1257, 177] width 165 height 31
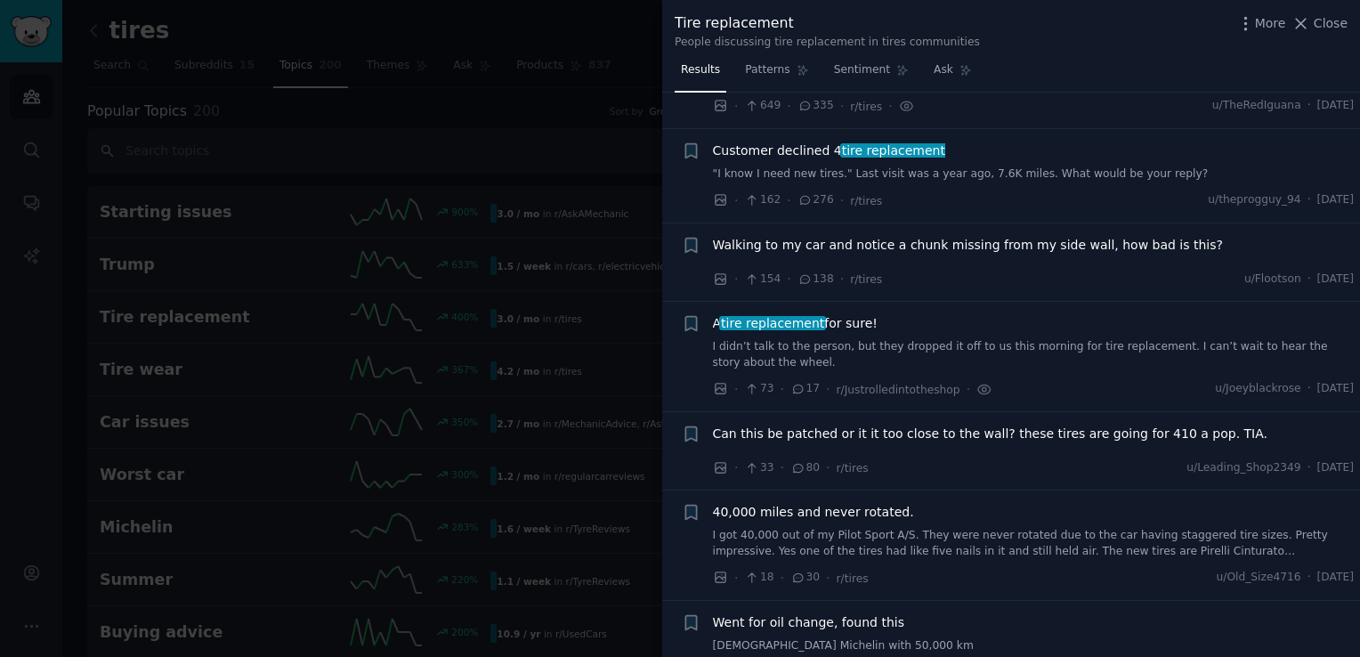
scroll to position [178, 0]
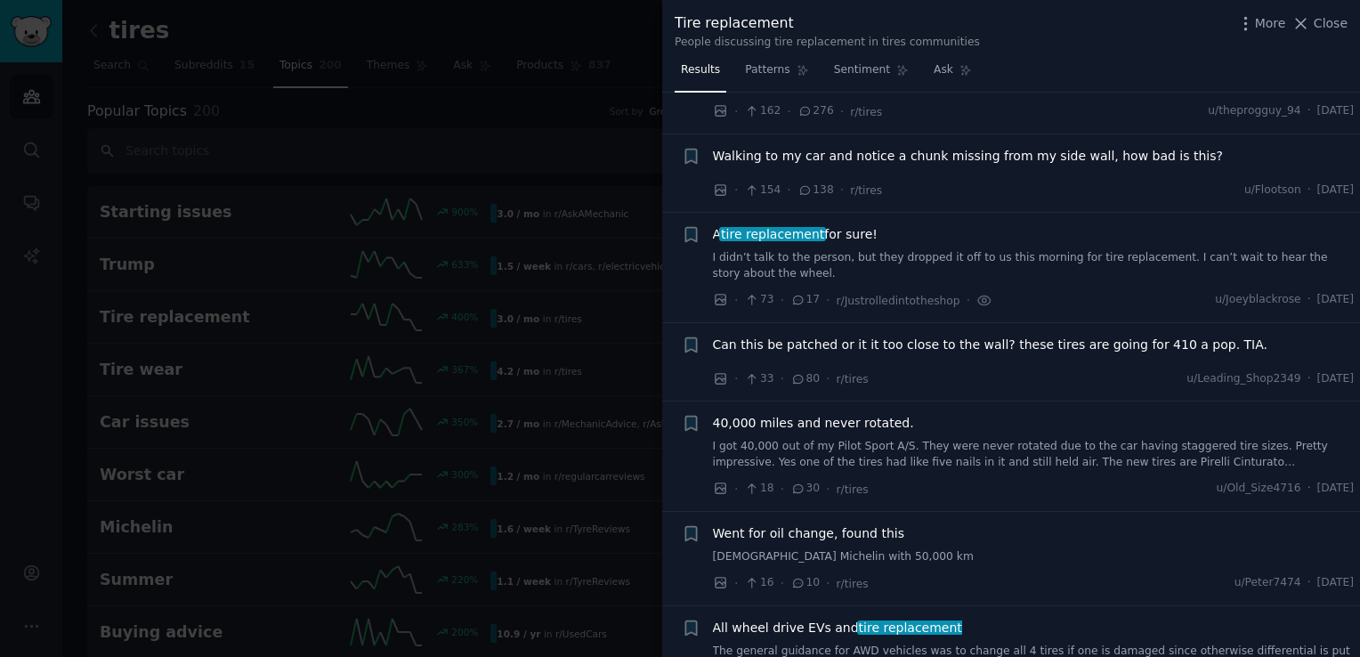
click at [837, 418] on span "40,000 miles and never rotated." at bounding box center [813, 423] width 201 height 19
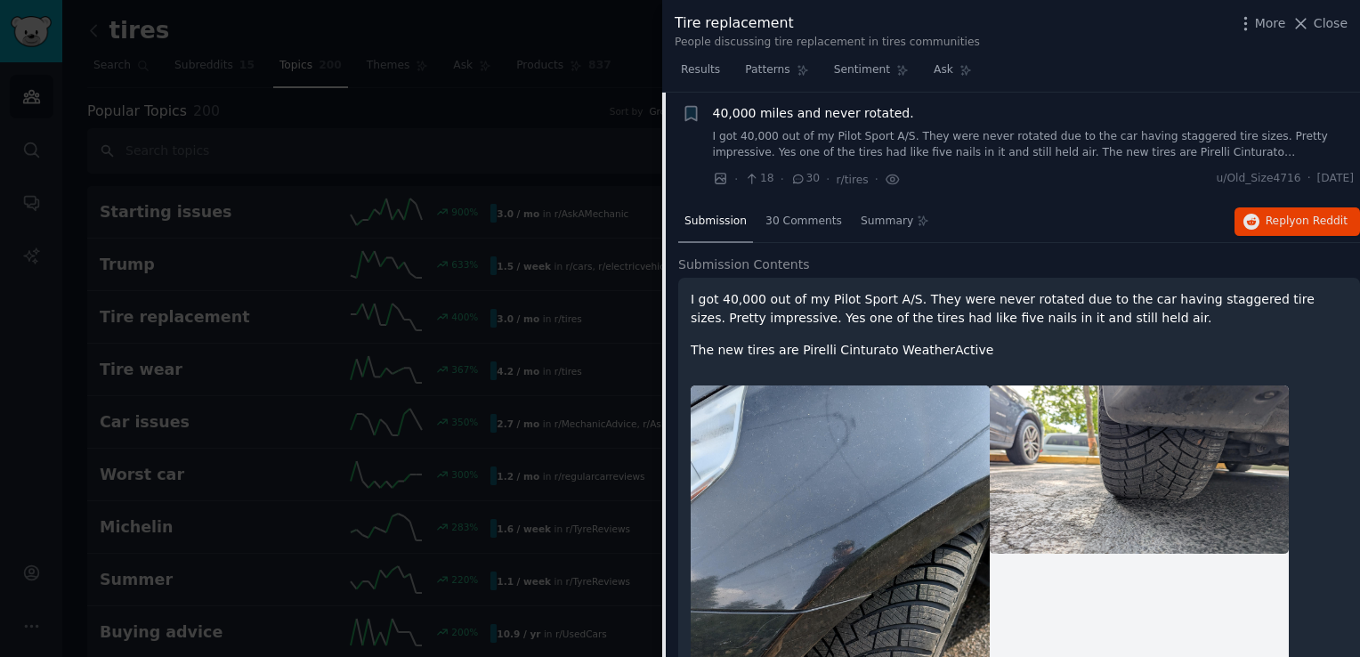
scroll to position [486, 0]
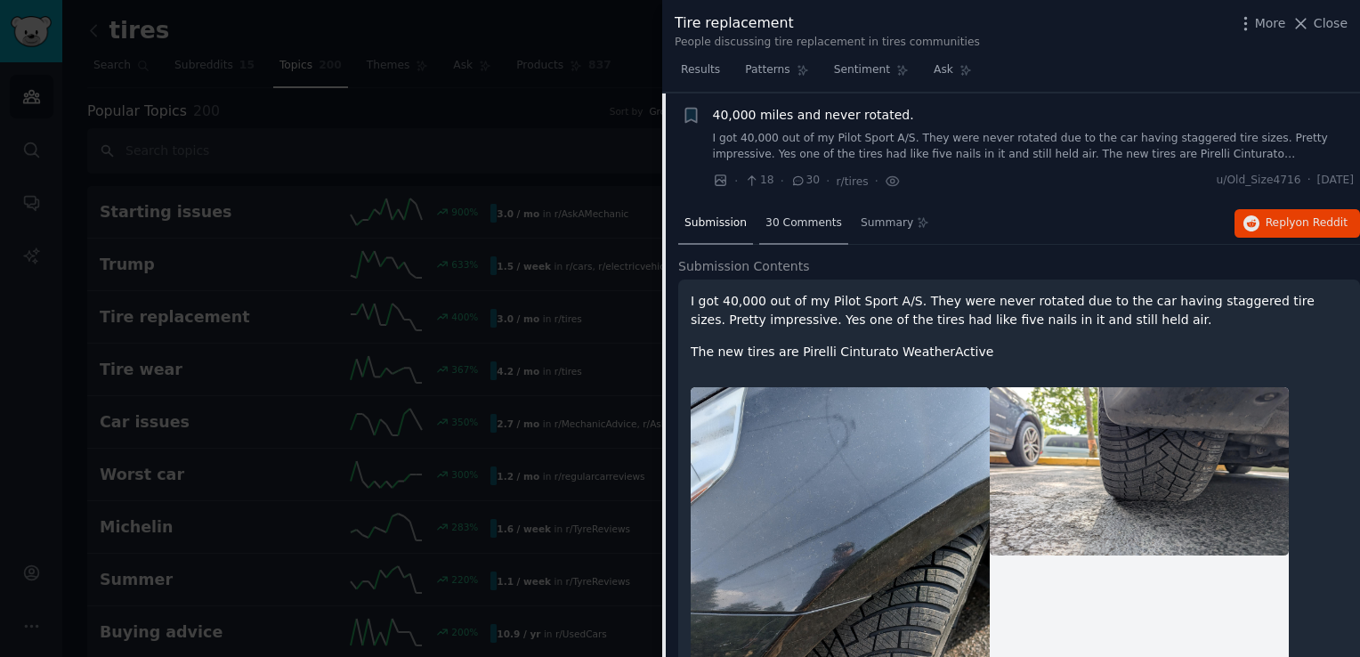
click at [793, 227] on span "30 Comments" at bounding box center [803, 223] width 77 height 16
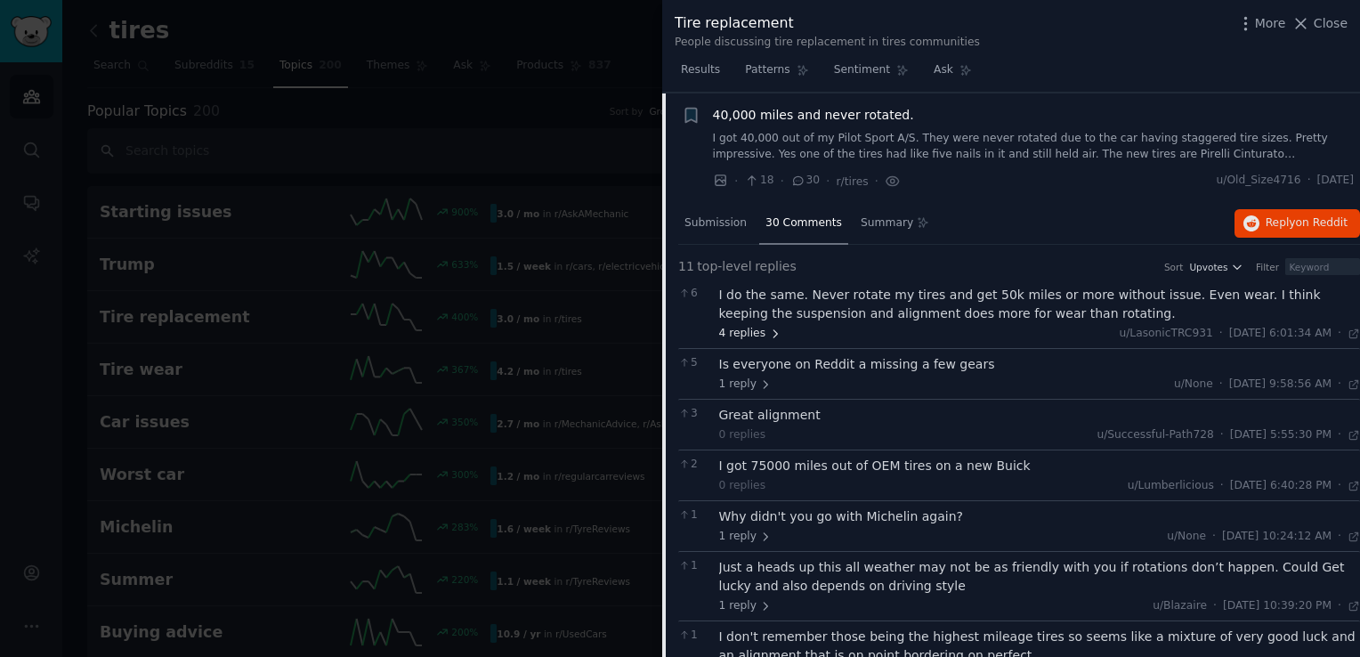
click at [747, 338] on span "4 replies" at bounding box center [750, 334] width 62 height 16
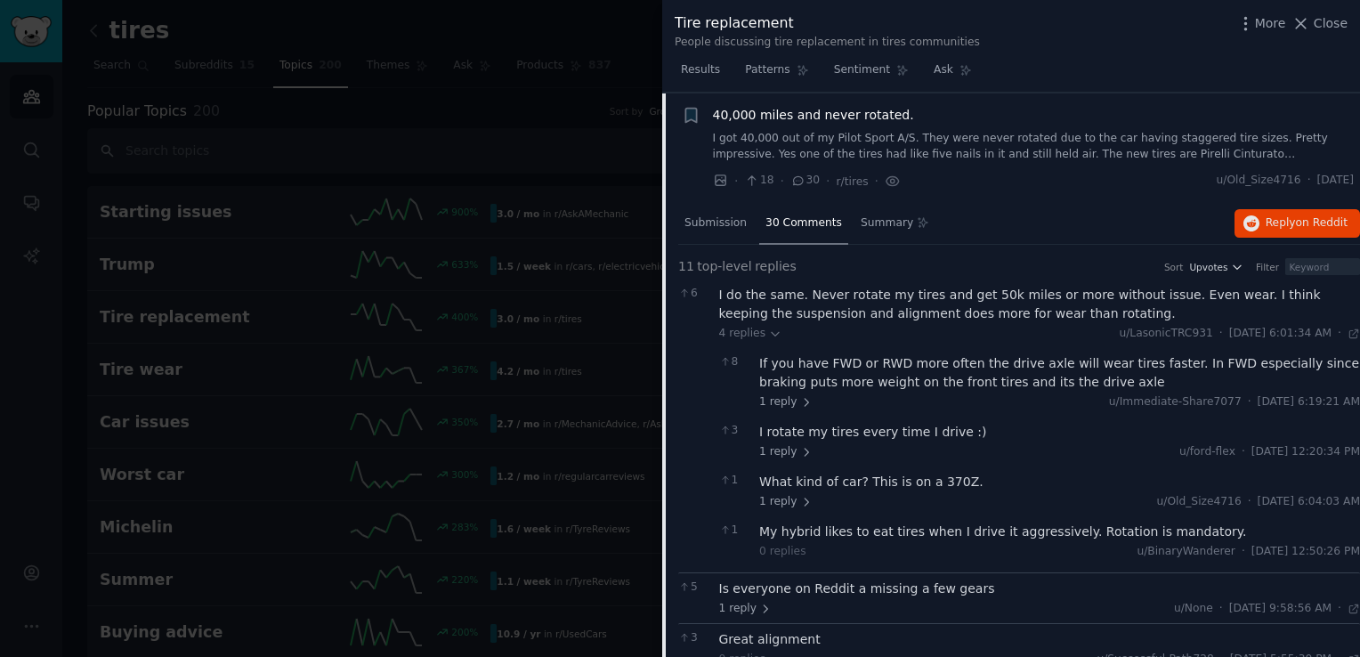
drag, startPoint x: 527, startPoint y: 172, endPoint x: 892, endPoint y: 162, distance: 364.9
click at [527, 172] on div at bounding box center [680, 328] width 1360 height 657
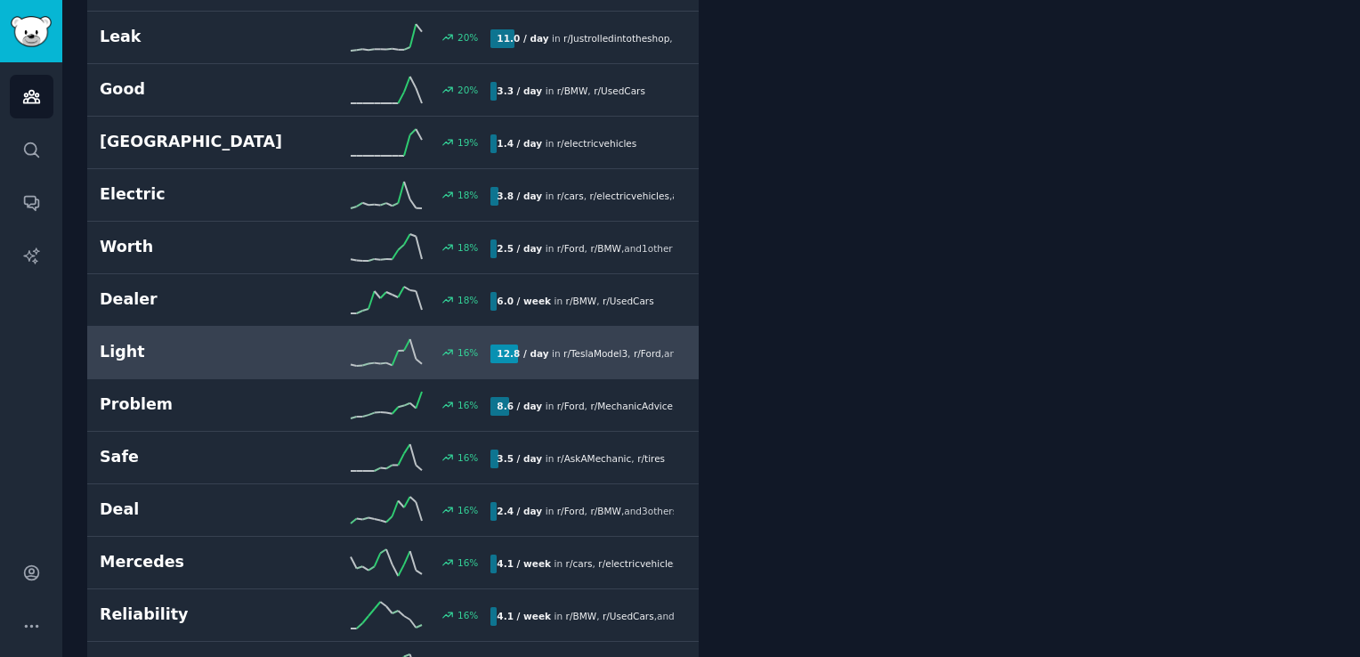
scroll to position [2936, 0]
